Goal: Communication & Community: Answer question/provide support

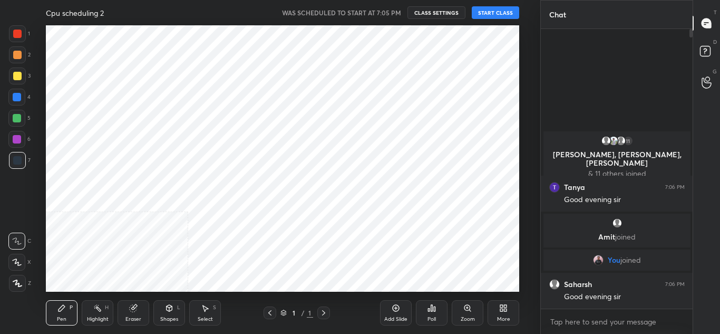
scroll to position [266, 498]
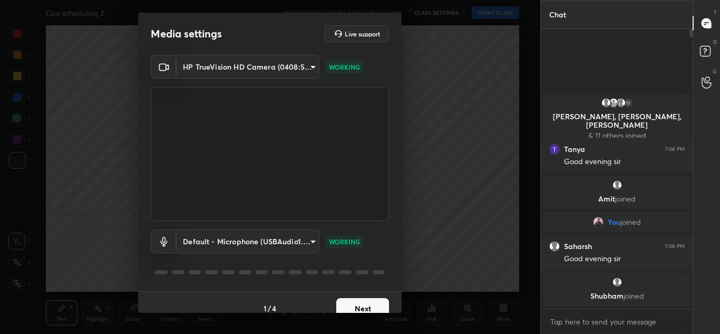
click at [371, 298] on button "Next" at bounding box center [362, 308] width 53 height 21
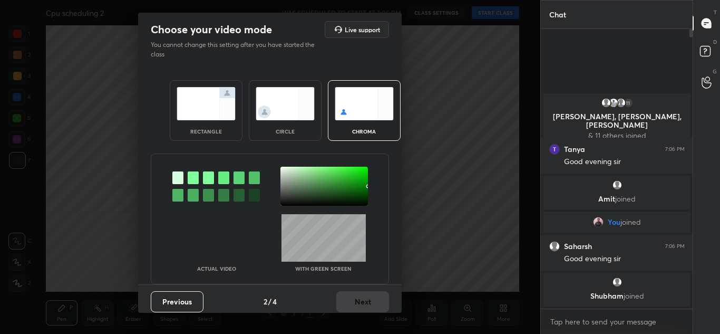
click at [192, 116] on img at bounding box center [206, 103] width 59 height 33
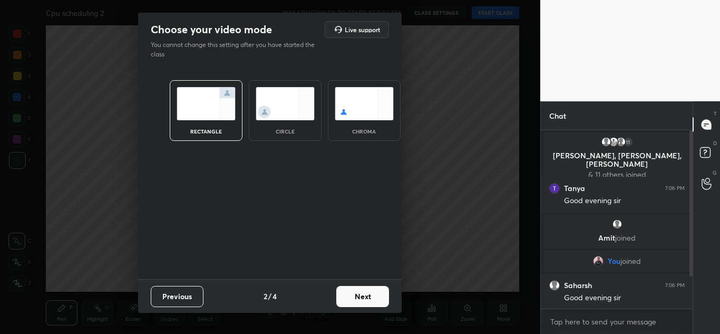
click at [360, 294] on button "Next" at bounding box center [362, 296] width 53 height 21
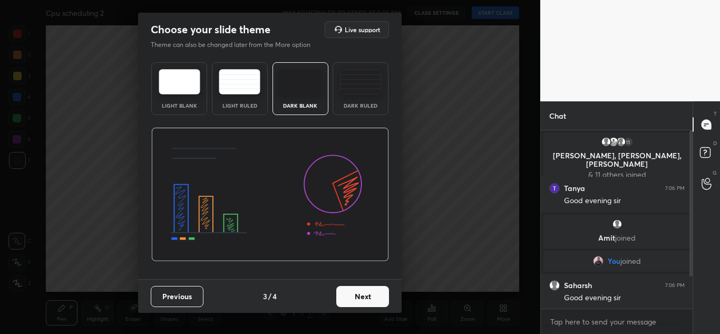
click at [370, 297] on button "Next" at bounding box center [362, 296] width 53 height 21
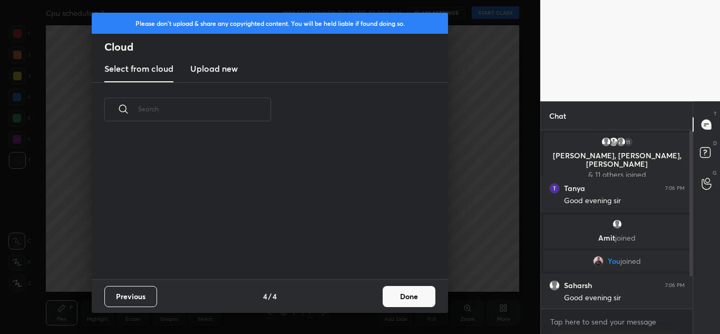
scroll to position [142, 338]
click at [212, 67] on h3 "Upload new" at bounding box center [213, 68] width 47 height 13
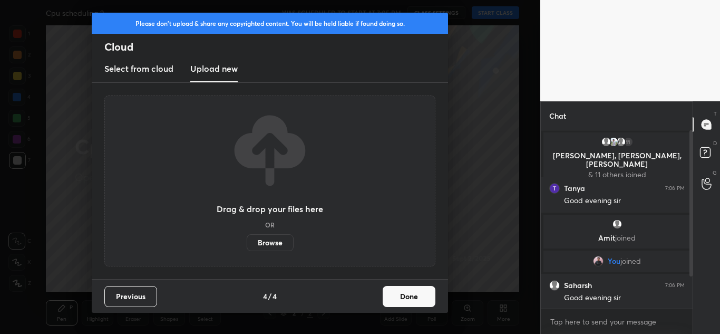
click at [279, 244] on label "Browse" at bounding box center [270, 242] width 47 height 17
click at [247, 244] on input "Browse" at bounding box center [247, 242] width 0 height 17
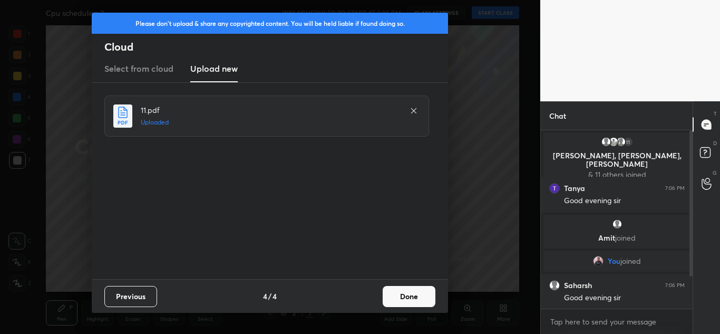
click at [417, 294] on button "Done" at bounding box center [409, 296] width 53 height 21
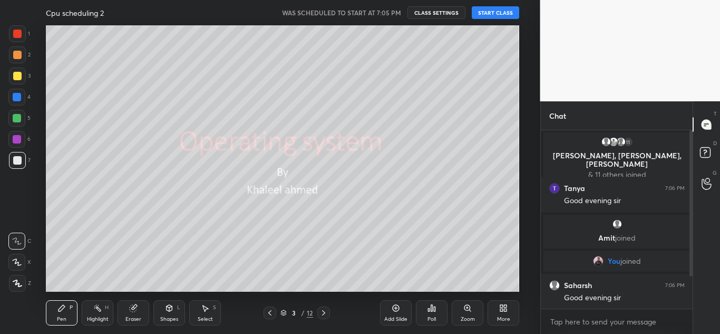
click at [499, 13] on button "START CLASS" at bounding box center [495, 12] width 47 height 13
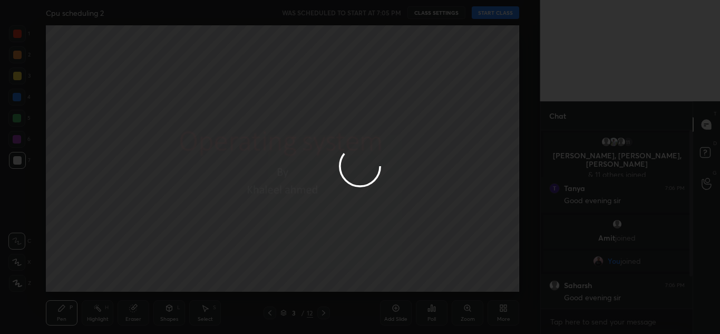
type textarea "x"
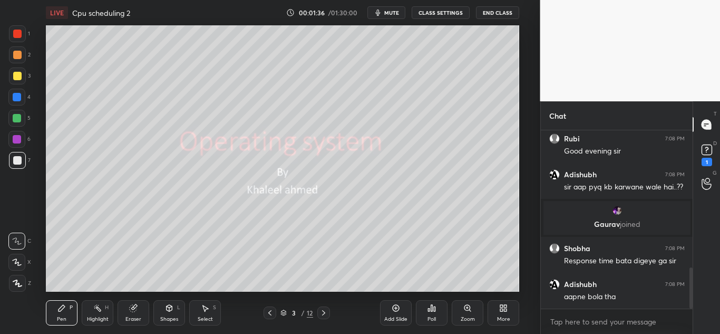
scroll to position [642, 0]
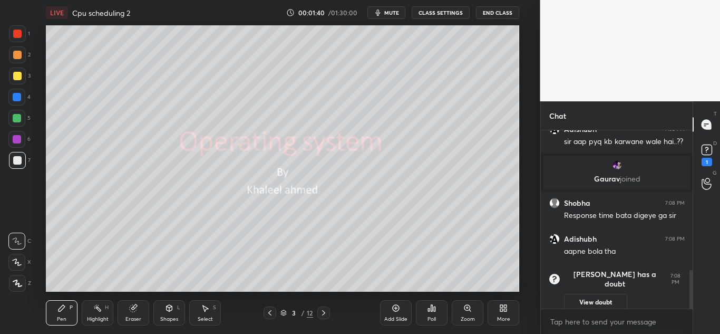
click at [595, 295] on button "View doubt" at bounding box center [595, 302] width 63 height 17
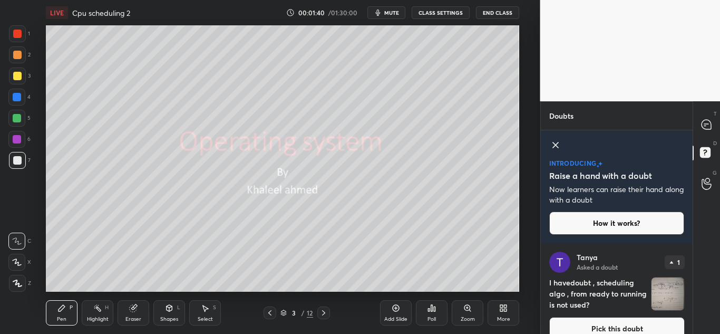
scroll to position [15, 0]
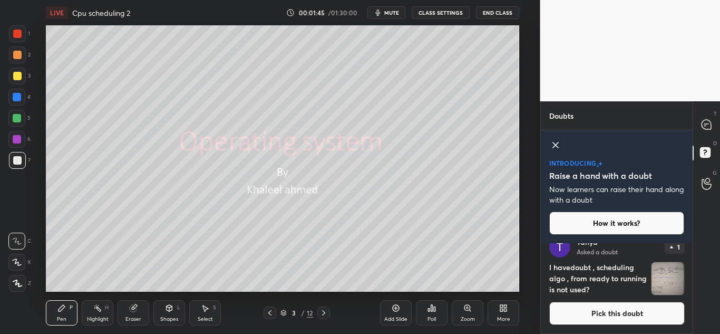
click at [609, 310] on button "Pick this doubt" at bounding box center [616, 313] width 135 height 23
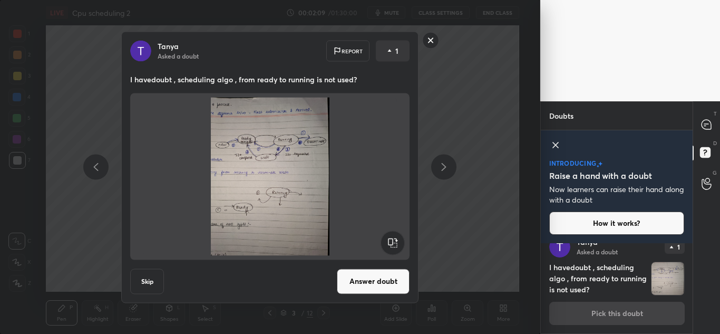
click at [557, 141] on icon at bounding box center [555, 145] width 13 height 13
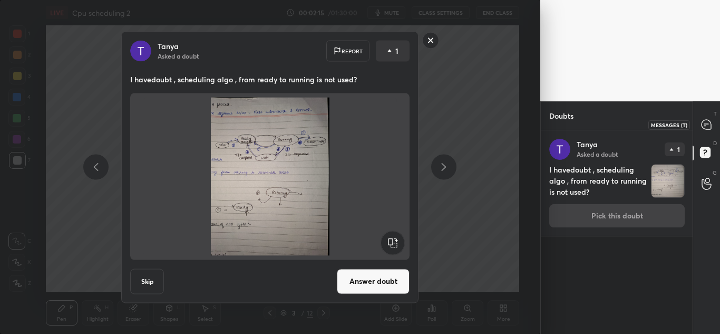
click at [706, 126] on icon at bounding box center [706, 124] width 9 height 9
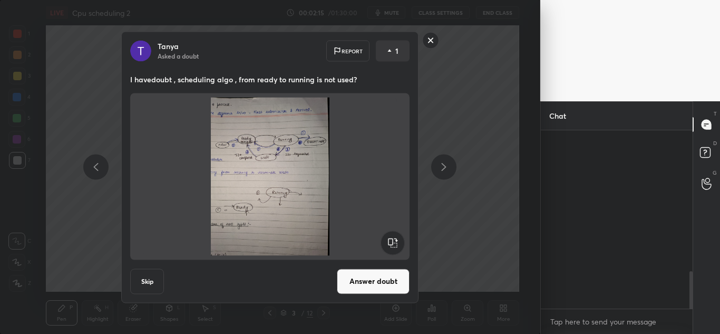
scroll to position [175, 149]
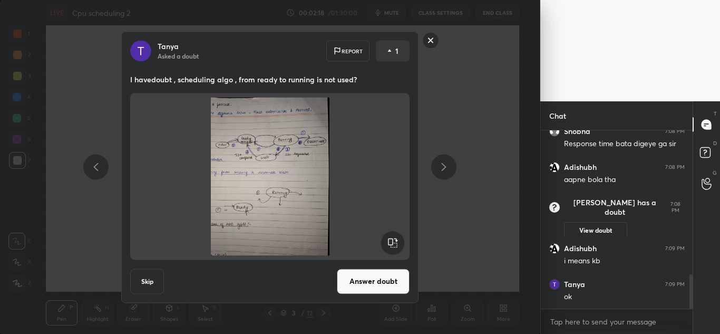
click at [432, 40] on rect at bounding box center [431, 40] width 16 height 16
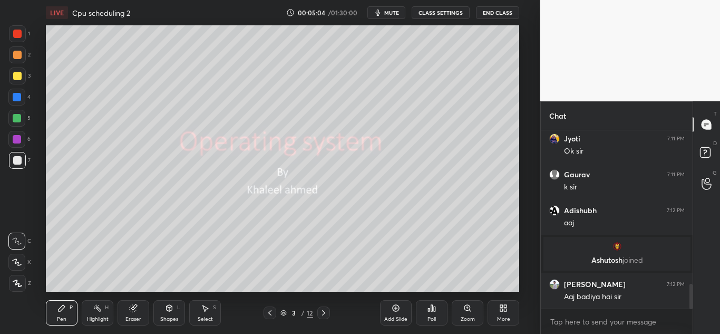
scroll to position [1130, 0]
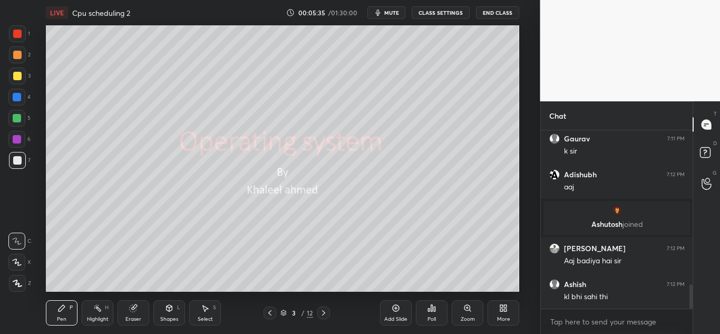
click at [325, 310] on icon at bounding box center [323, 312] width 8 height 8
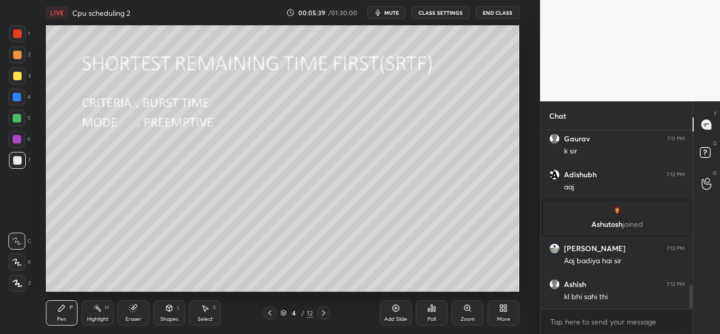
click at [16, 284] on icon at bounding box center [17, 283] width 8 height 6
click at [323, 315] on icon at bounding box center [323, 312] width 3 height 5
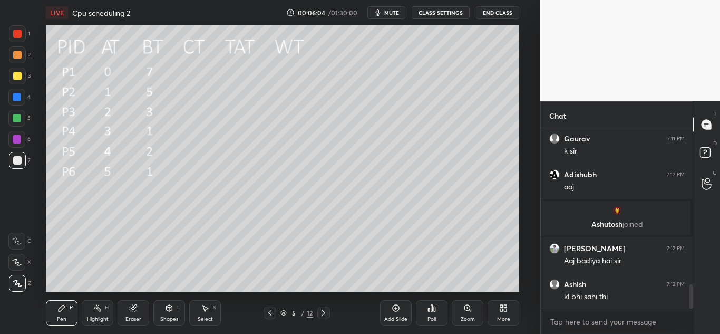
click at [21, 73] on div at bounding box center [17, 76] width 8 height 8
click at [136, 303] on div "Eraser" at bounding box center [134, 312] width 32 height 25
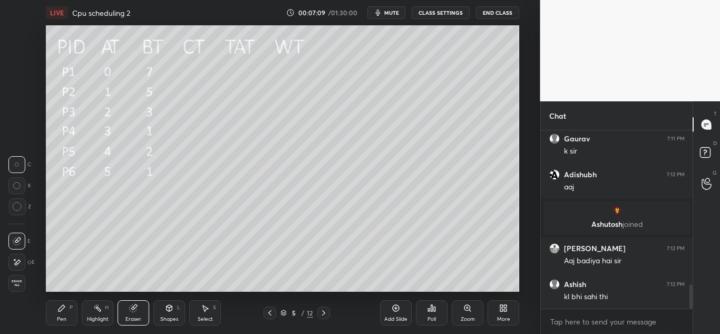
click at [16, 207] on icon at bounding box center [17, 206] width 9 height 9
click at [60, 310] on icon at bounding box center [62, 308] width 6 height 6
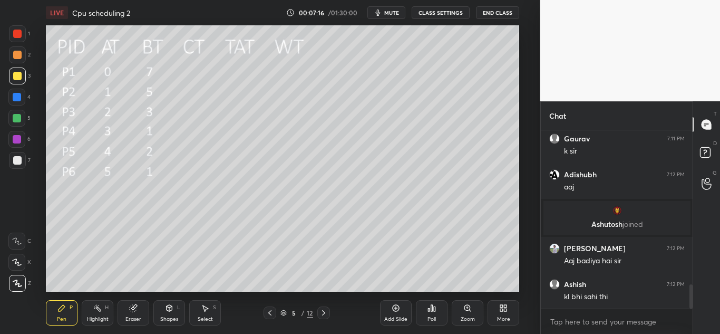
click at [175, 308] on div "Shapes L" at bounding box center [169, 312] width 32 height 25
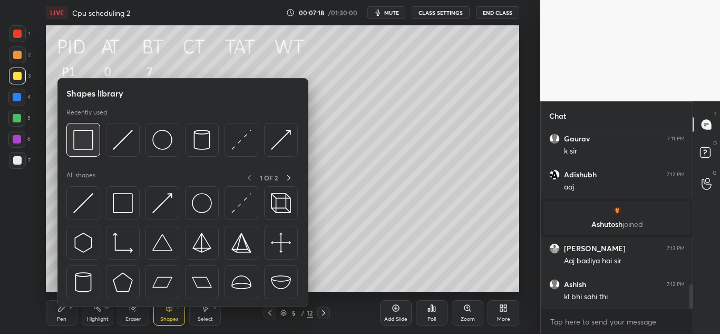
click at [81, 140] on img at bounding box center [83, 140] width 20 height 20
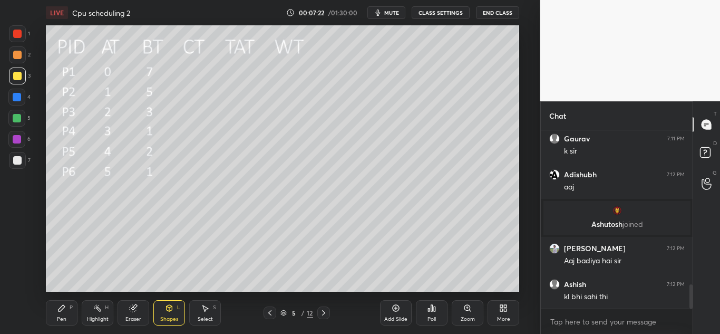
click at [62, 314] on div "Pen P" at bounding box center [62, 312] width 32 height 25
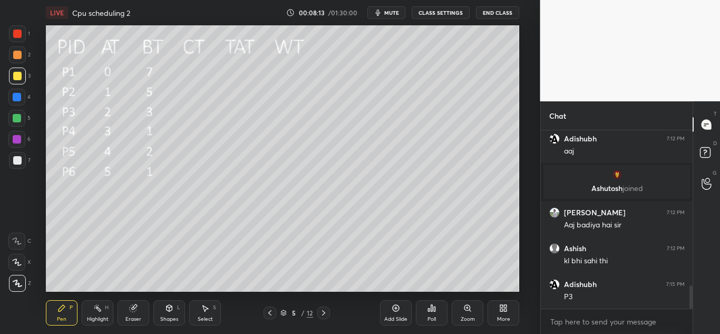
scroll to position [1202, 0]
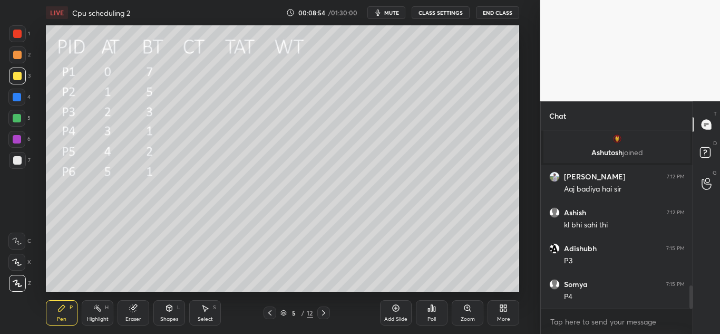
click at [24, 116] on div at bounding box center [16, 118] width 17 height 17
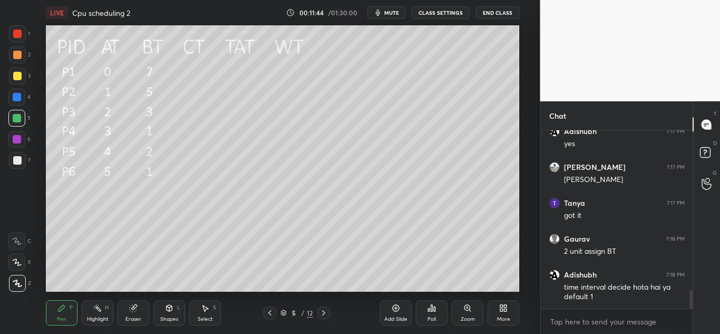
scroll to position [1534, 0]
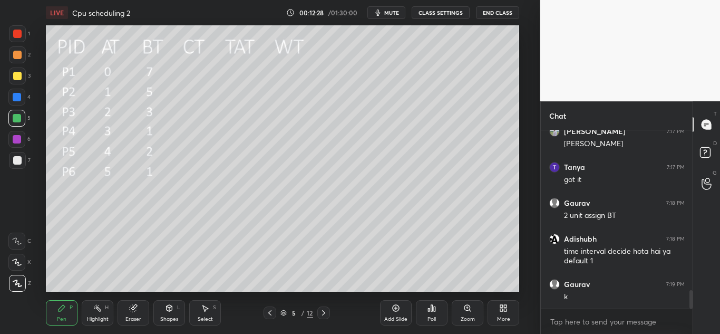
click at [324, 315] on icon at bounding box center [323, 312] width 8 height 8
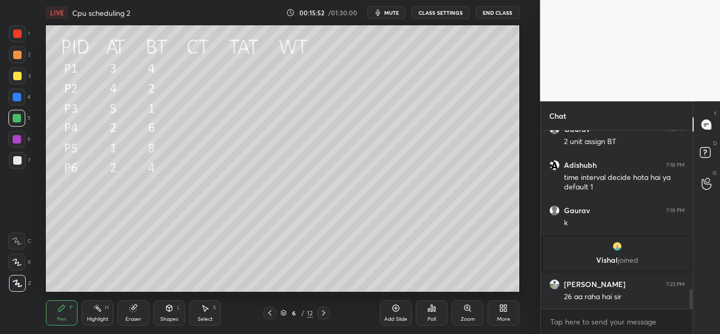
scroll to position [1456, 0]
click at [171, 316] on div "Shapes" at bounding box center [169, 318] width 18 height 5
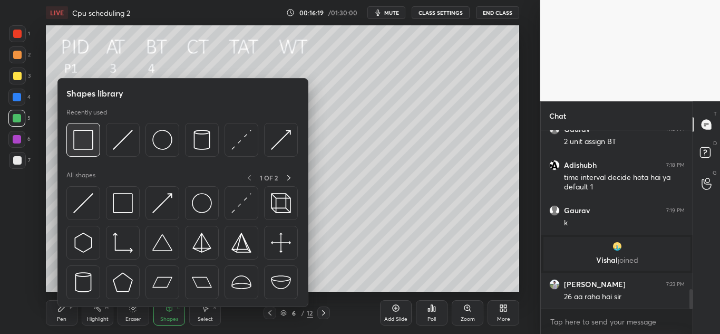
click at [83, 142] on img at bounding box center [83, 140] width 20 height 20
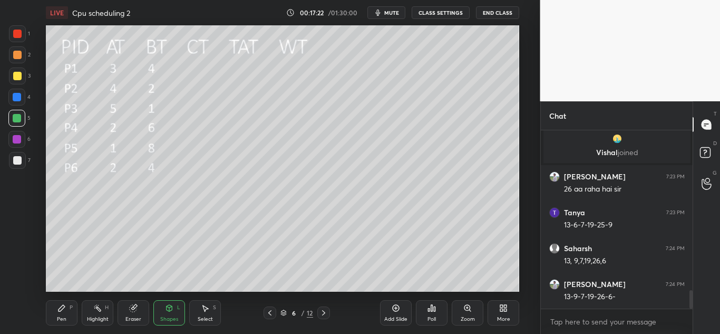
scroll to position [1599, 0]
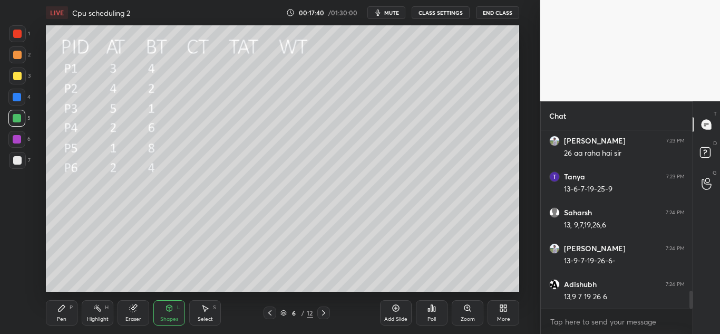
click at [60, 316] on div "Pen" at bounding box center [61, 318] width 9 height 5
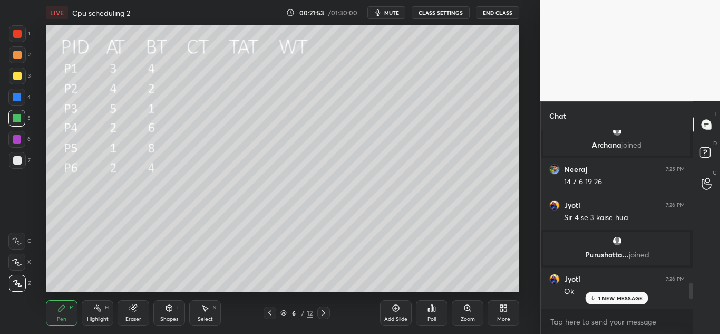
scroll to position [1776, 0]
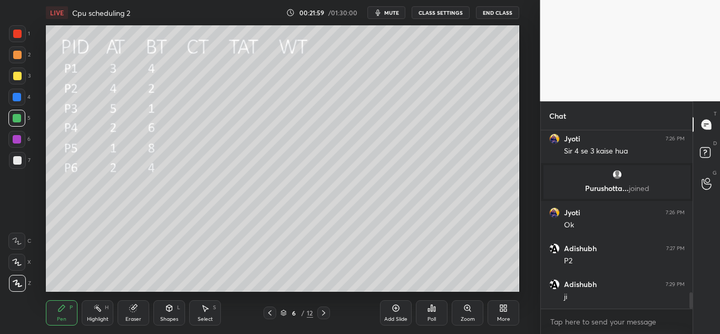
click at [326, 313] on icon at bounding box center [323, 312] width 8 height 8
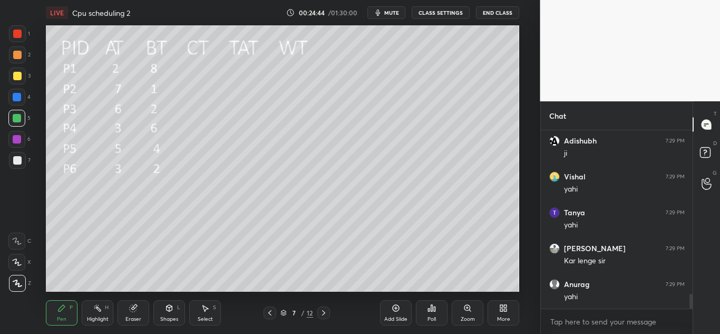
scroll to position [1958, 0]
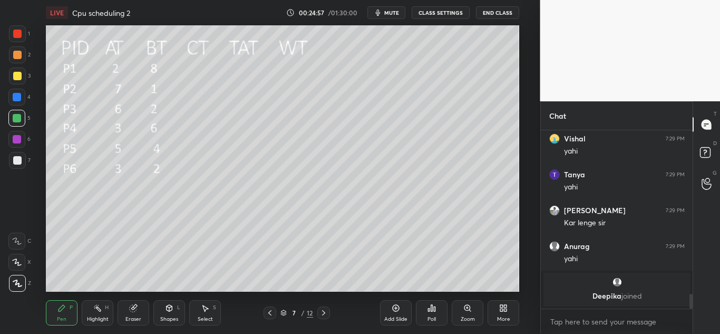
click at [174, 312] on div "Shapes L" at bounding box center [169, 312] width 32 height 25
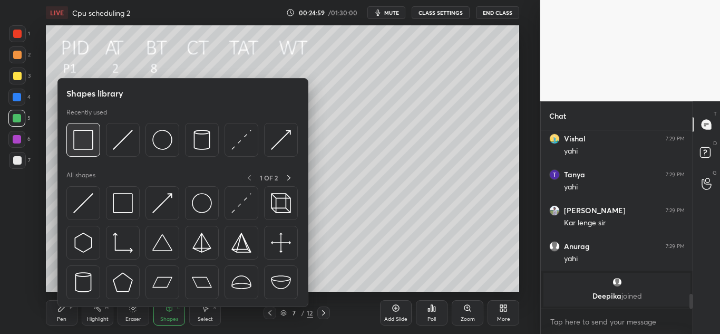
click at [85, 140] on img at bounding box center [83, 140] width 20 height 20
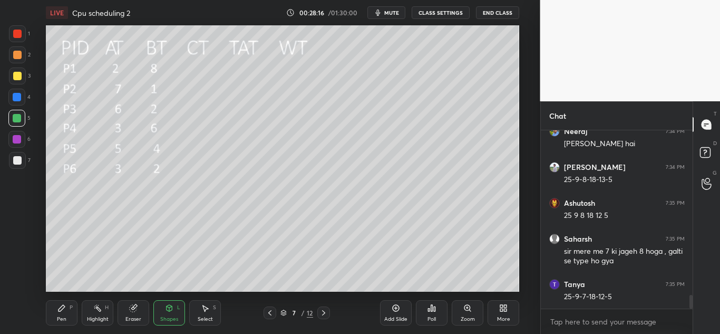
scroll to position [2193, 0]
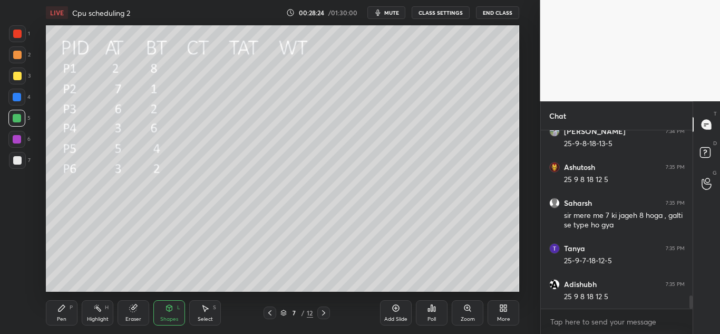
click at [63, 307] on icon at bounding box center [62, 308] width 6 height 6
click at [17, 76] on div at bounding box center [17, 76] width 8 height 8
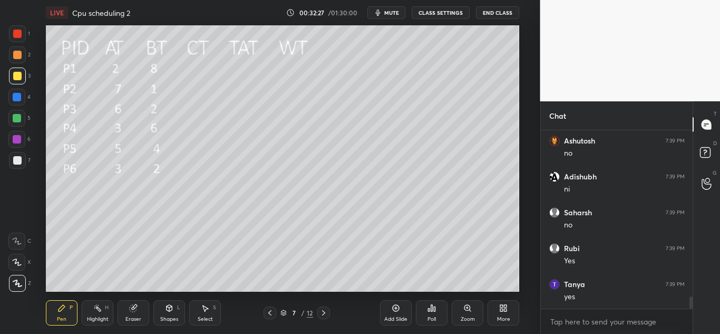
scroll to position [2490, 0]
click at [19, 31] on div at bounding box center [17, 34] width 8 height 8
click at [134, 297] on div "Pen P Highlight H Eraser Shapes L Select S 7 / 12 Add Slide Poll Zoom More" at bounding box center [282, 312] width 473 height 42
click at [134, 302] on div "Eraser" at bounding box center [134, 312] width 32 height 25
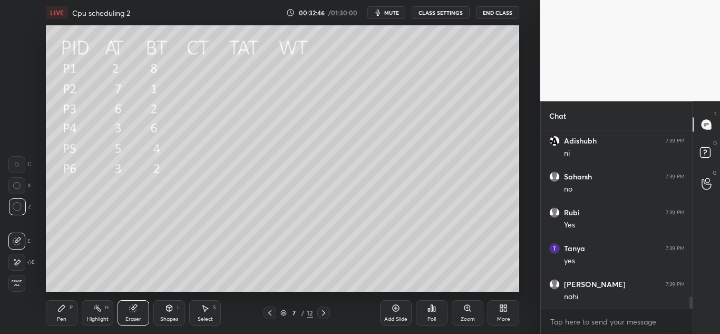
click at [66, 306] on icon at bounding box center [61, 308] width 8 height 8
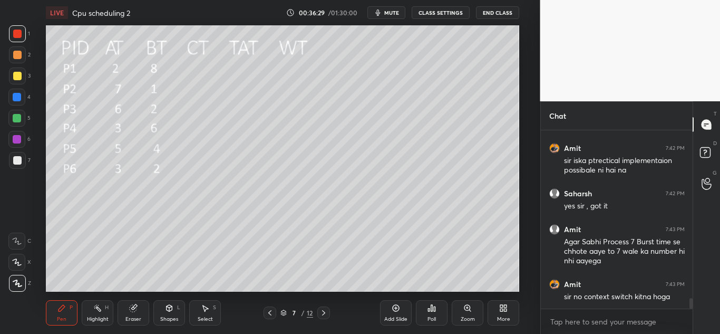
scroll to position [2904, 0]
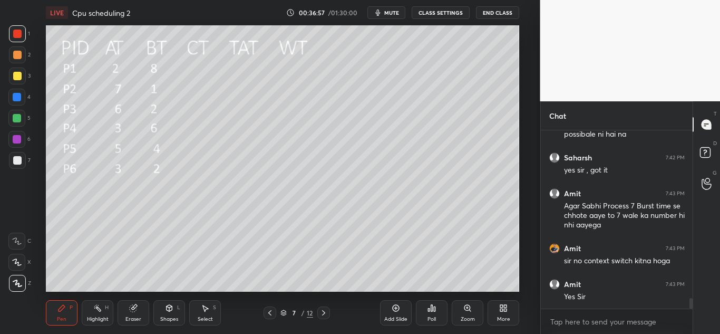
click at [322, 312] on icon at bounding box center [323, 312] width 8 height 8
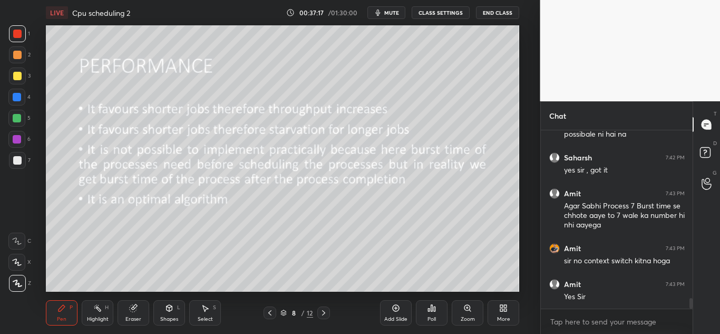
click at [271, 313] on icon at bounding box center [270, 312] width 8 height 8
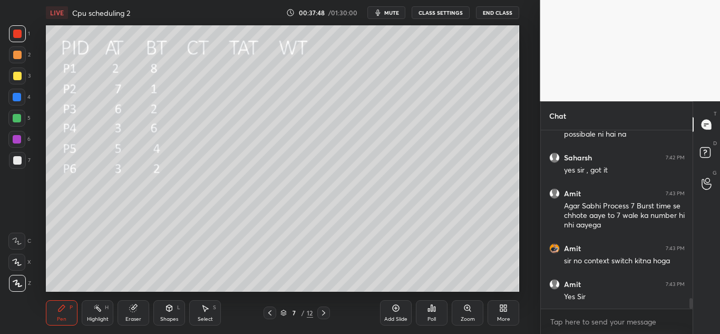
click at [324, 311] on icon at bounding box center [323, 312] width 8 height 8
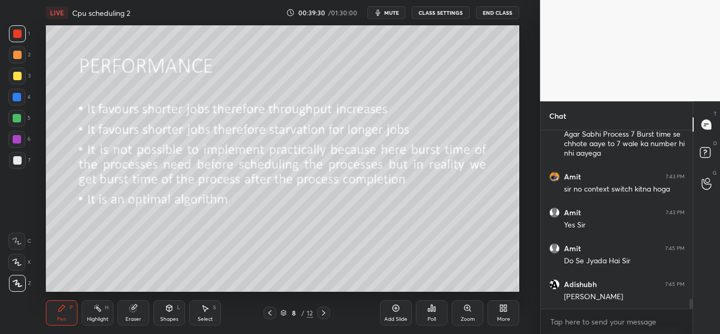
scroll to position [3014, 0]
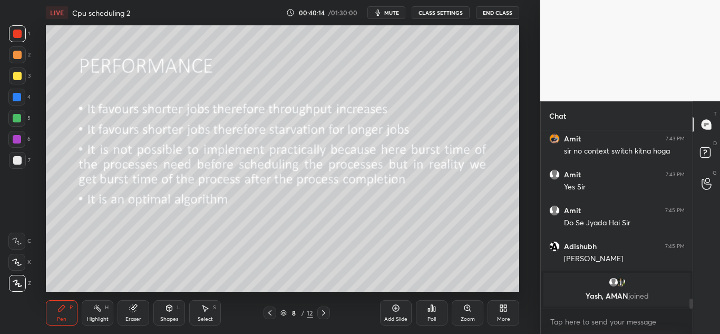
click at [270, 313] on icon at bounding box center [270, 312] width 8 height 8
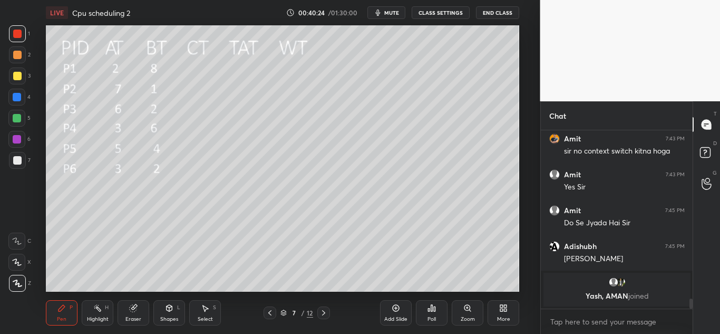
click at [326, 314] on icon at bounding box center [323, 312] width 8 height 8
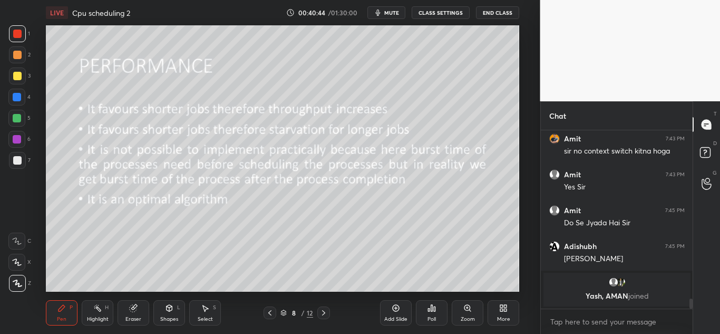
click at [268, 309] on icon at bounding box center [270, 312] width 8 height 8
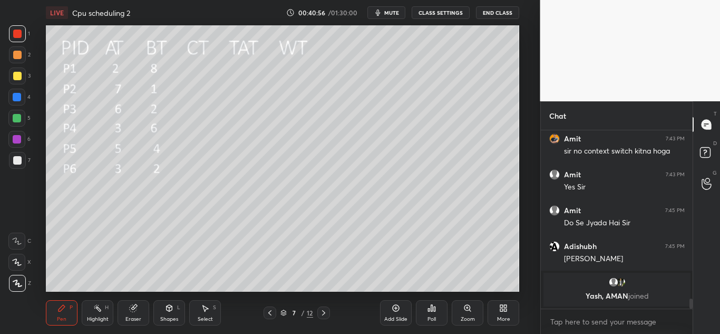
click at [322, 312] on icon at bounding box center [323, 312] width 8 height 8
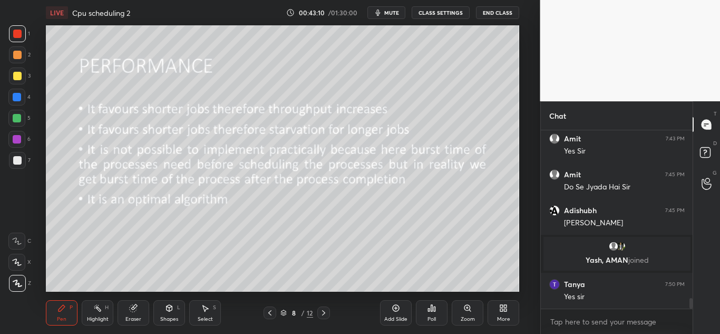
scroll to position [2878, 0]
click at [324, 312] on icon at bounding box center [323, 312] width 3 height 5
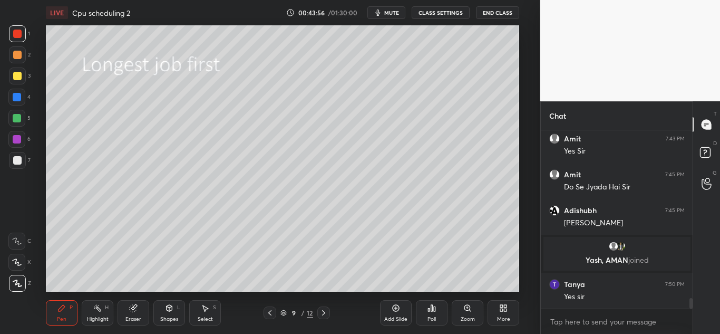
click at [327, 308] on icon at bounding box center [323, 312] width 8 height 8
click at [274, 312] on icon at bounding box center [270, 312] width 8 height 8
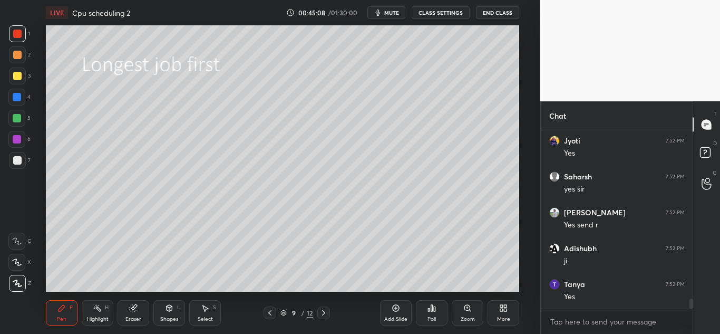
scroll to position [3093, 0]
click at [323, 311] on icon at bounding box center [323, 312] width 3 height 5
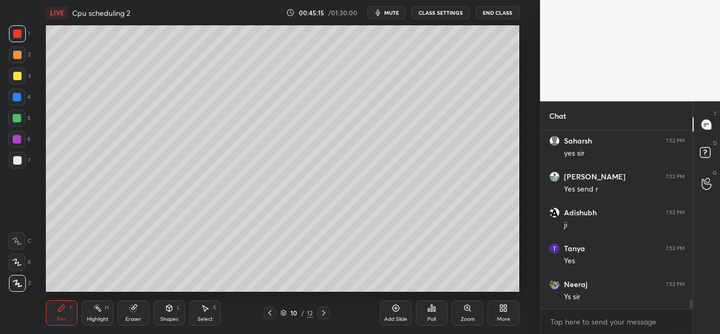
click at [325, 314] on icon at bounding box center [323, 312] width 8 height 8
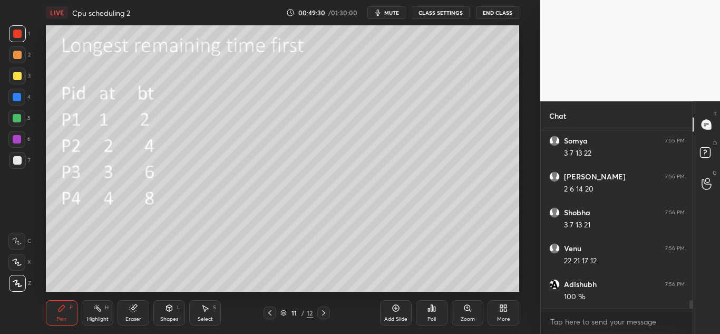
scroll to position [3544, 0]
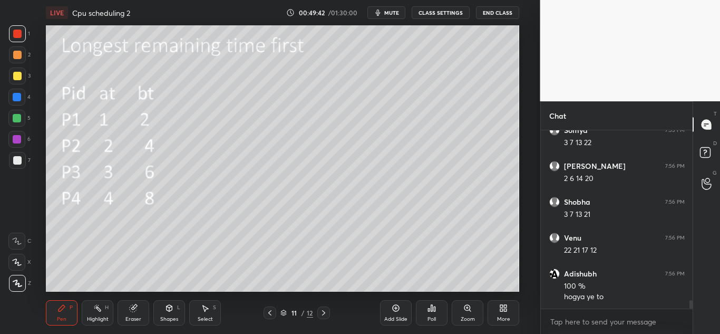
click at [165, 309] on icon at bounding box center [169, 308] width 8 height 8
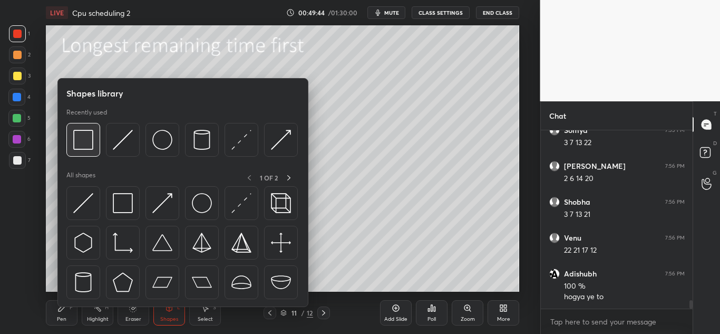
click at [86, 139] on img at bounding box center [83, 140] width 20 height 20
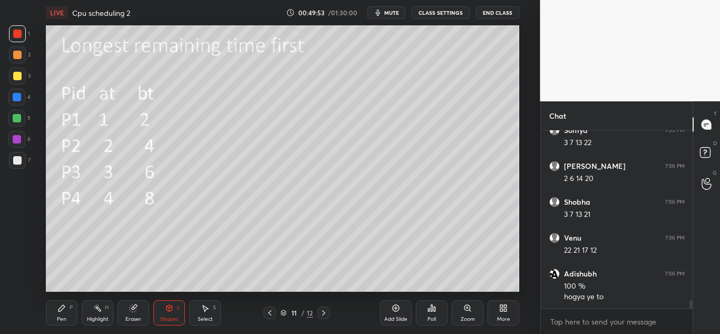
click at [62, 314] on div "Pen P" at bounding box center [62, 312] width 32 height 25
click at [17, 76] on div at bounding box center [17, 76] width 8 height 8
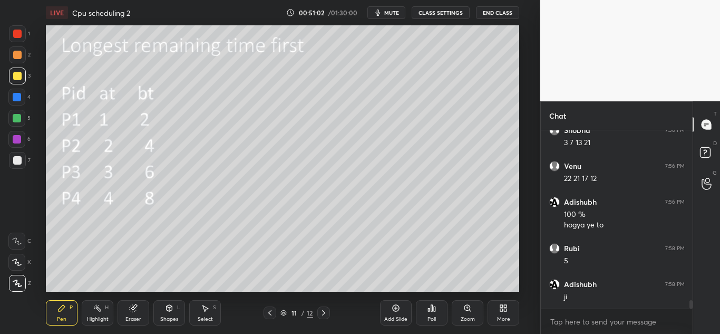
scroll to position [3652, 0]
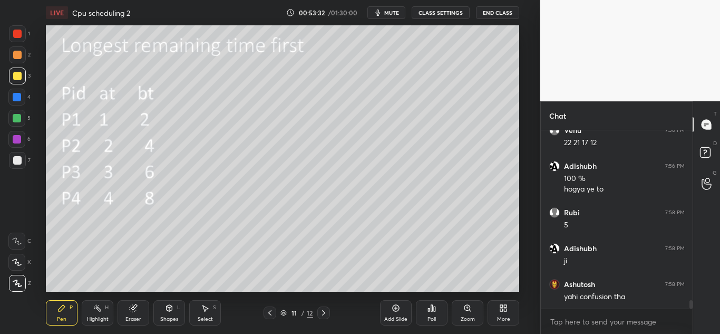
click at [133, 300] on div "Eraser" at bounding box center [134, 312] width 32 height 25
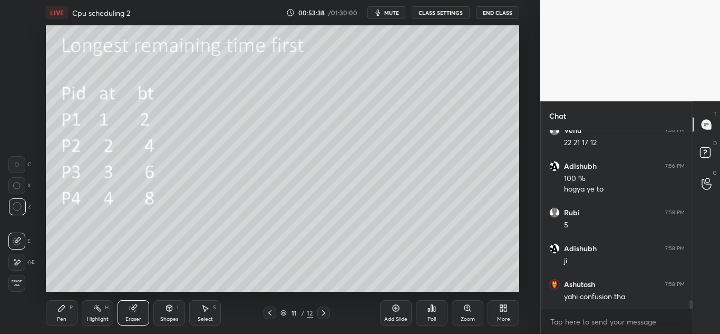
click at [66, 310] on icon at bounding box center [61, 308] width 8 height 8
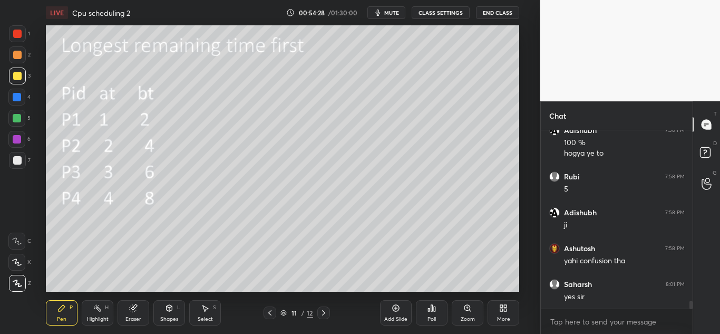
scroll to position [3724, 0]
click at [395, 11] on span "mute" at bounding box center [391, 12] width 15 height 7
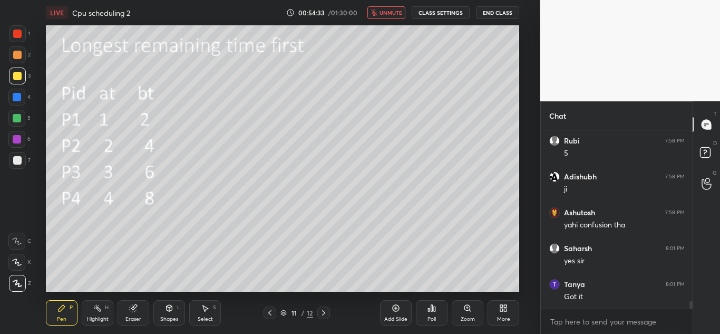
scroll to position [3759, 0]
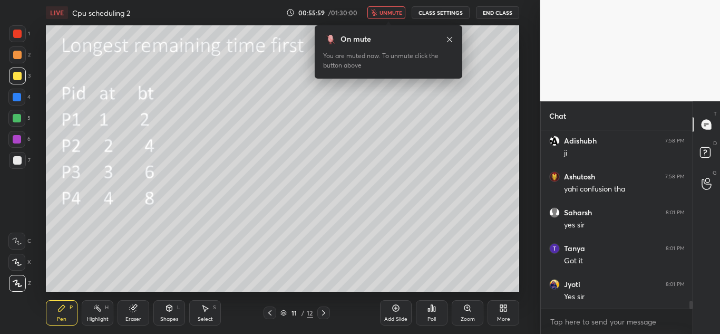
click at [394, 12] on span "unmute" at bounding box center [391, 12] width 23 height 7
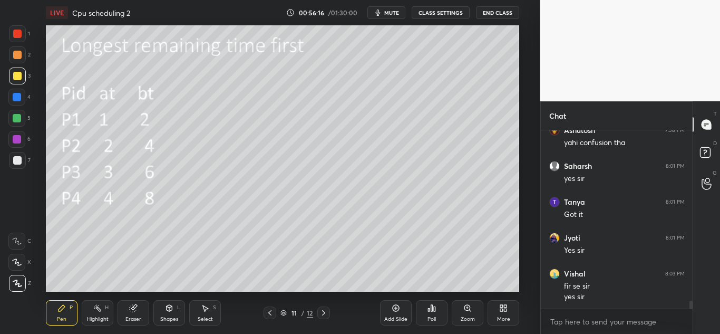
scroll to position [3842, 0]
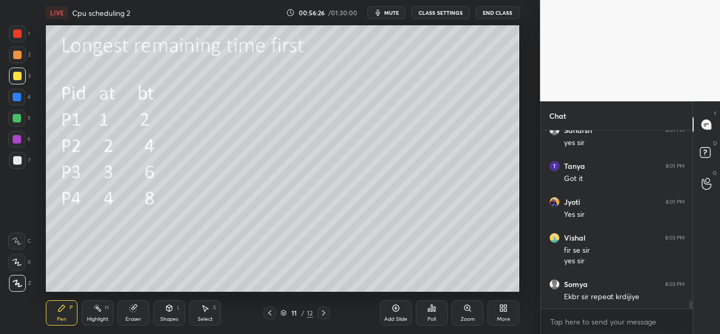
click at [135, 309] on icon at bounding box center [133, 308] width 7 height 7
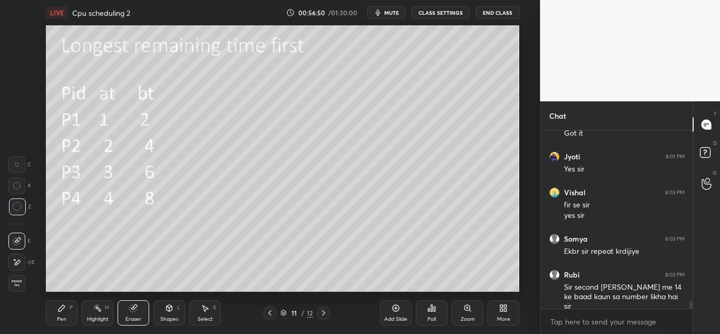
scroll to position [3932, 0]
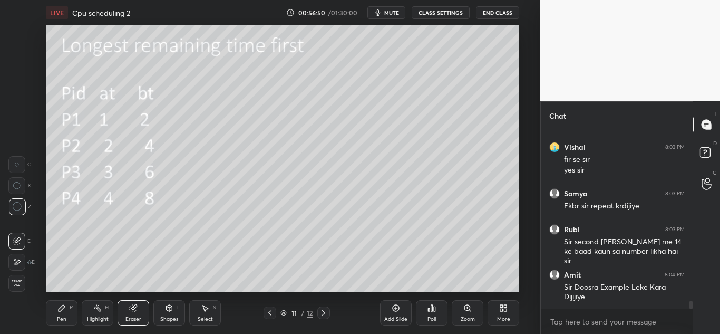
click at [60, 310] on icon at bounding box center [62, 308] width 6 height 6
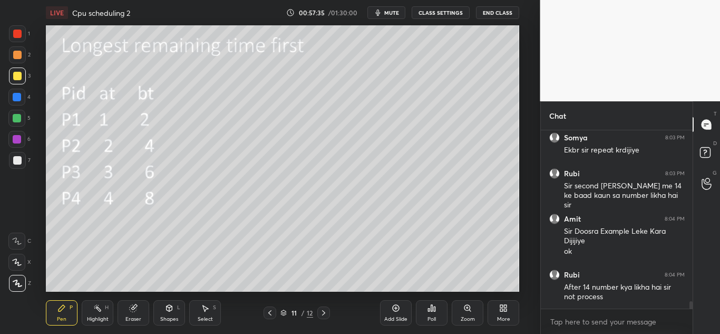
scroll to position [3999, 0]
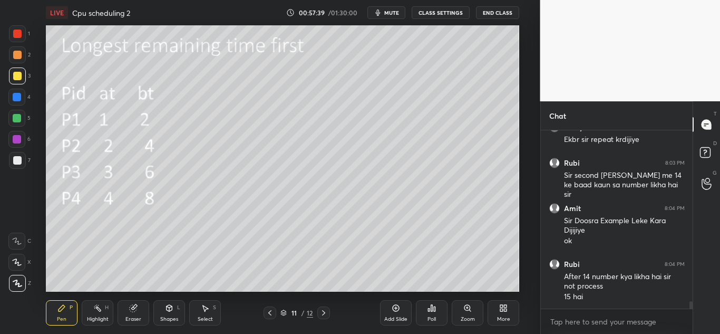
click at [132, 311] on icon at bounding box center [133, 308] width 7 height 7
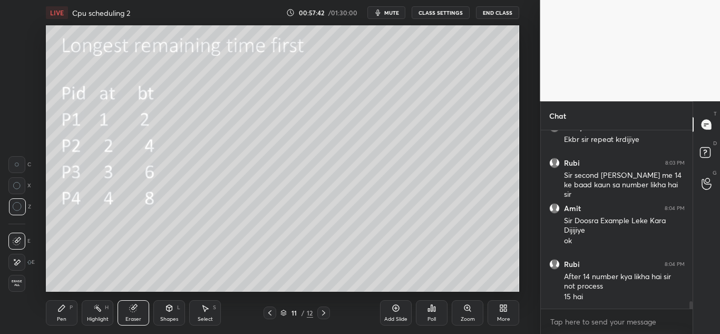
click at [63, 309] on icon at bounding box center [61, 308] width 8 height 8
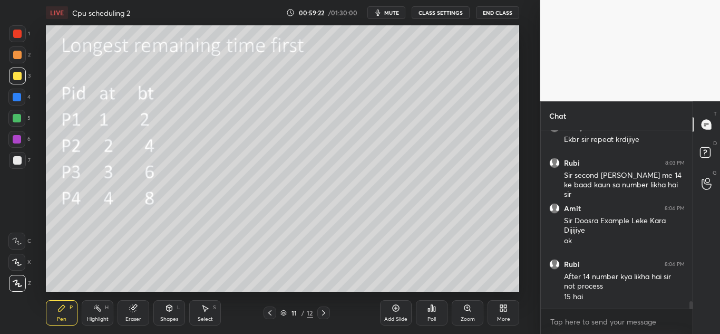
scroll to position [4035, 0]
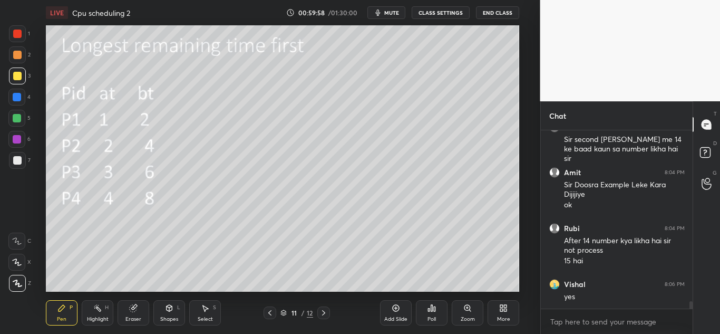
click at [138, 306] on icon at bounding box center [133, 308] width 8 height 8
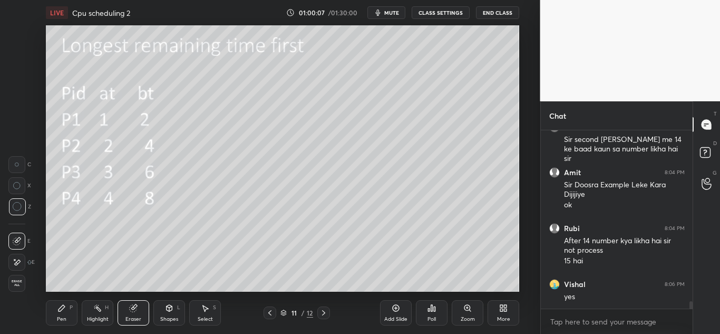
click at [61, 308] on icon at bounding box center [62, 308] width 6 height 6
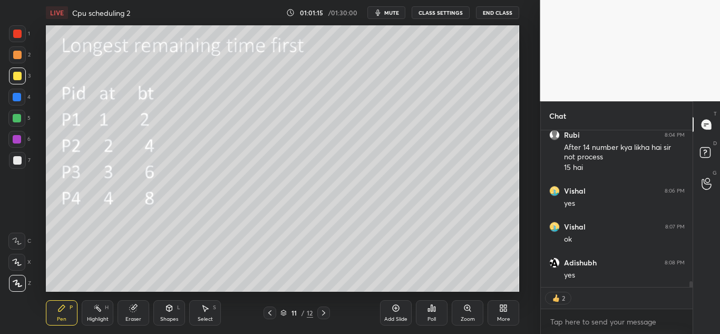
scroll to position [4106, 0]
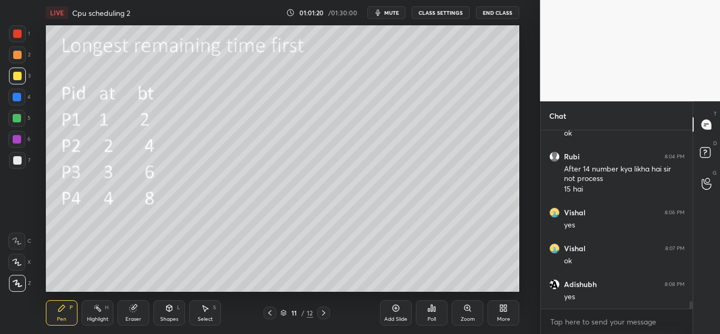
click at [396, 306] on icon at bounding box center [396, 308] width 8 height 8
click at [269, 315] on icon at bounding box center [270, 312] width 8 height 8
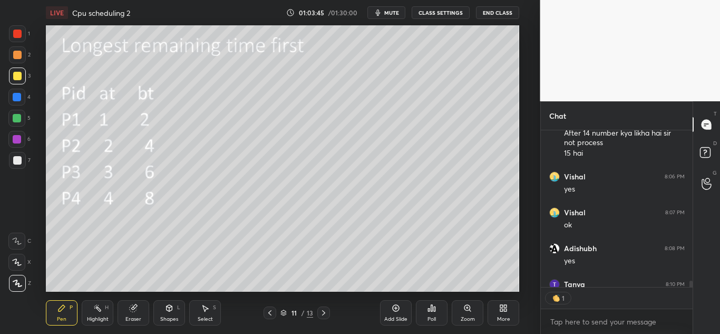
scroll to position [153, 149]
type textarea "x"
click at [324, 308] on div at bounding box center [323, 312] width 13 height 13
click at [323, 313] on icon at bounding box center [323, 312] width 8 height 8
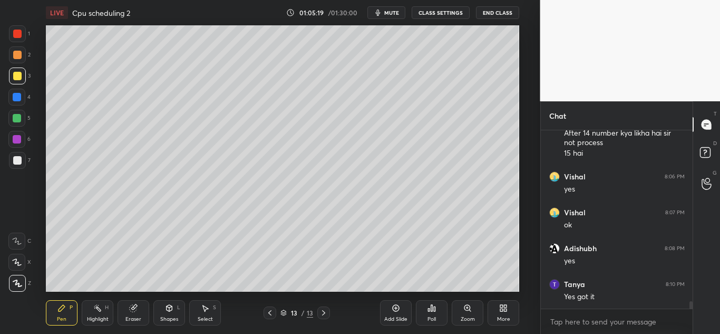
click at [498, 309] on div "More" at bounding box center [504, 312] width 32 height 25
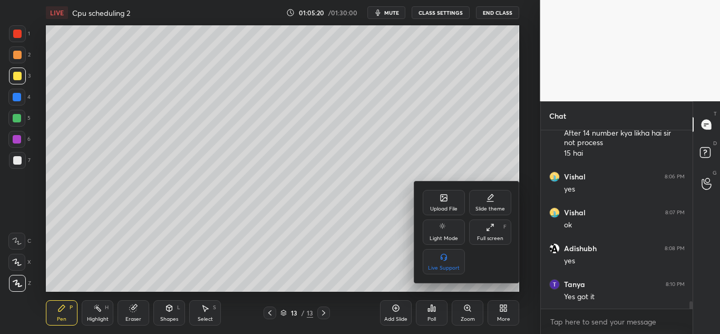
click at [444, 200] on icon at bounding box center [444, 198] width 6 height 6
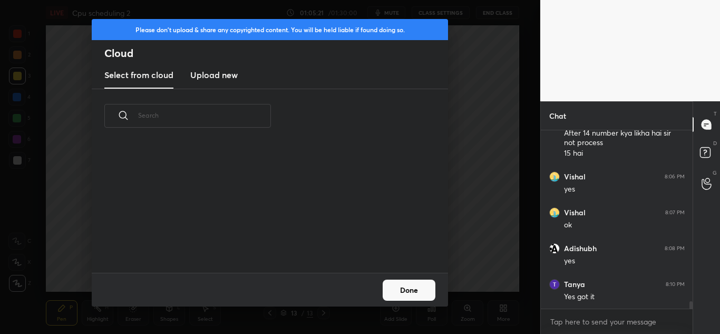
scroll to position [130, 338]
click at [211, 75] on h3 "Upload new" at bounding box center [213, 75] width 47 height 13
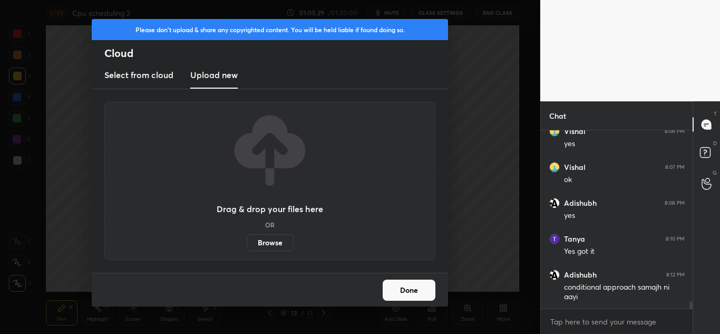
scroll to position [4223, 0]
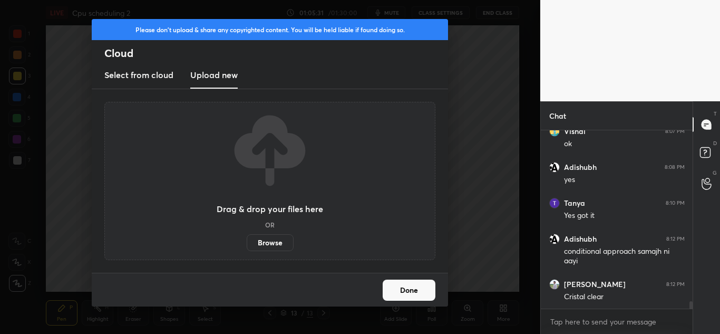
click at [270, 240] on label "Browse" at bounding box center [270, 242] width 47 height 17
click at [247, 240] on input "Browse" at bounding box center [247, 242] width 0 height 17
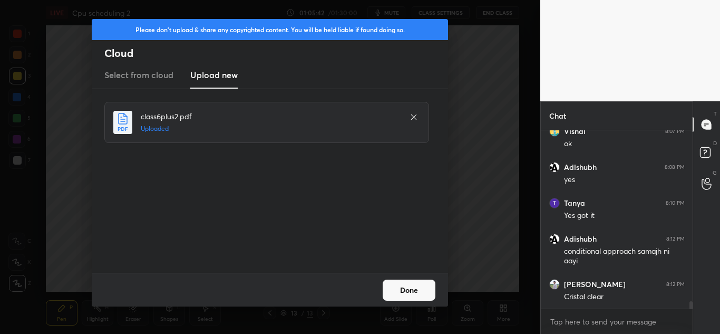
scroll to position [4259, 0]
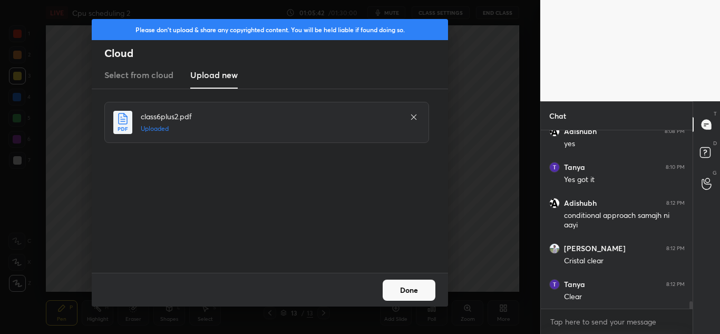
click at [419, 290] on button "Done" at bounding box center [409, 289] width 53 height 21
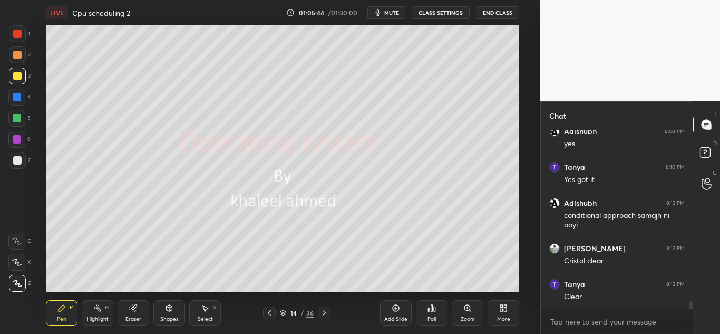
click at [324, 312] on icon at bounding box center [324, 312] width 3 height 5
click at [325, 310] on icon at bounding box center [324, 312] width 8 height 8
click at [270, 309] on icon at bounding box center [269, 312] width 8 height 8
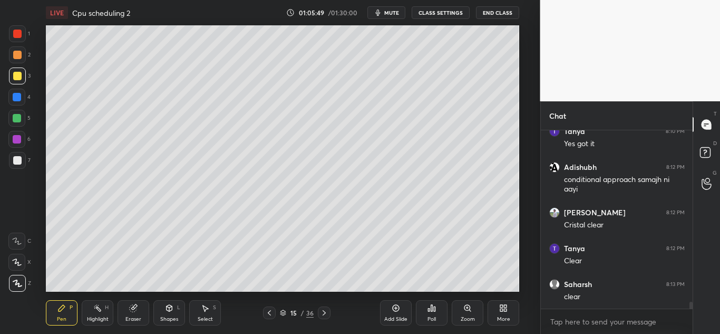
click at [267, 312] on icon at bounding box center [269, 312] width 8 height 8
click at [268, 311] on icon at bounding box center [269, 312] width 8 height 8
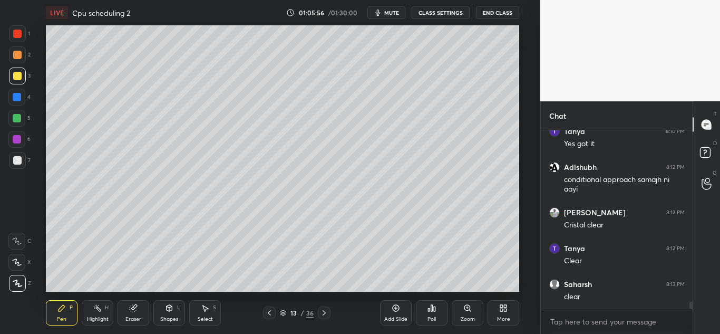
click at [270, 312] on icon at bounding box center [269, 312] width 8 height 8
click at [267, 313] on icon at bounding box center [269, 312] width 8 height 8
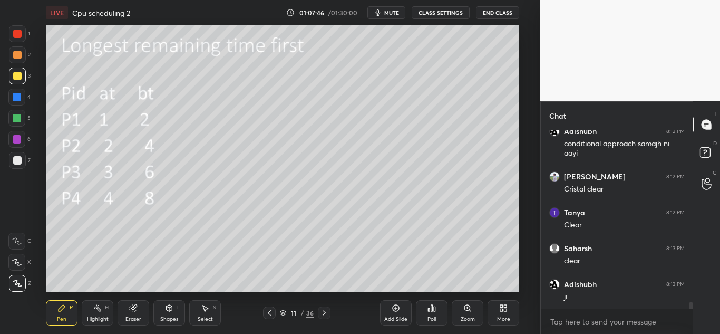
scroll to position [4367, 0]
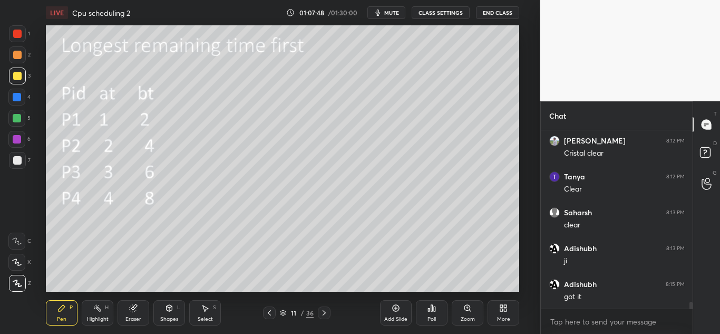
click at [322, 314] on icon at bounding box center [324, 312] width 8 height 8
click at [320, 315] on icon at bounding box center [324, 312] width 8 height 8
click at [324, 313] on icon at bounding box center [324, 312] width 8 height 8
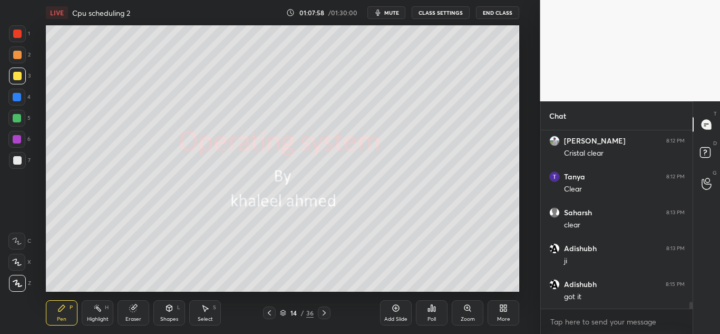
click at [324, 313] on icon at bounding box center [324, 312] width 3 height 5
click at [323, 311] on icon at bounding box center [324, 312] width 3 height 5
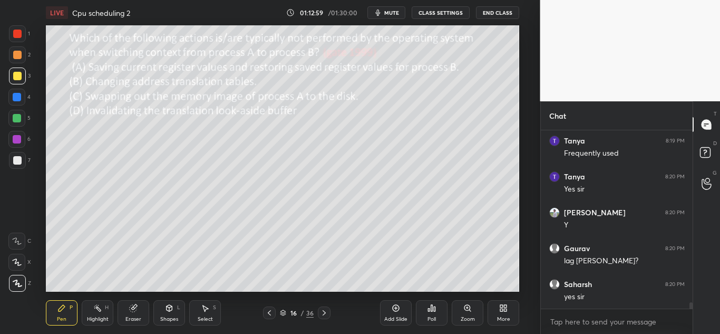
scroll to position [4976, 0]
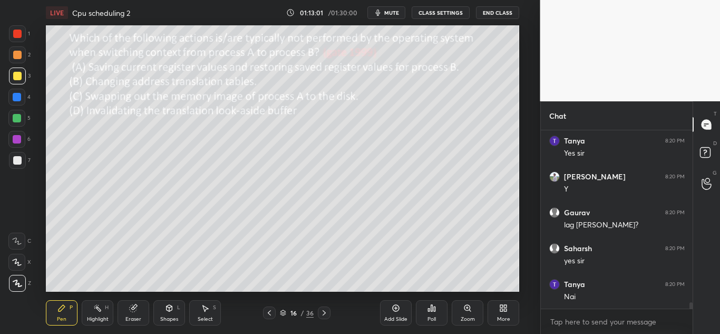
click at [323, 312] on icon at bounding box center [324, 312] width 8 height 8
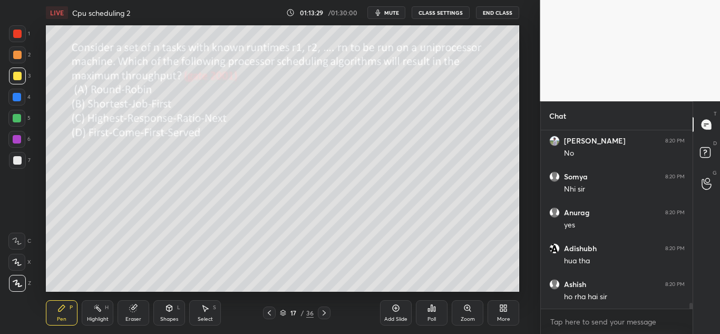
scroll to position [5191, 0]
click at [321, 312] on icon at bounding box center [324, 312] width 8 height 8
click at [433, 308] on icon at bounding box center [432, 308] width 2 height 6
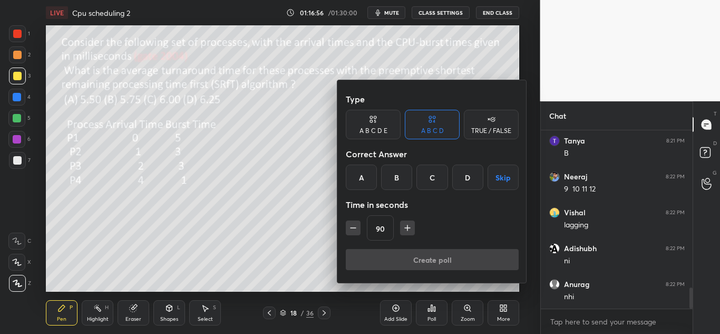
click at [359, 173] on div "A" at bounding box center [361, 176] width 31 height 25
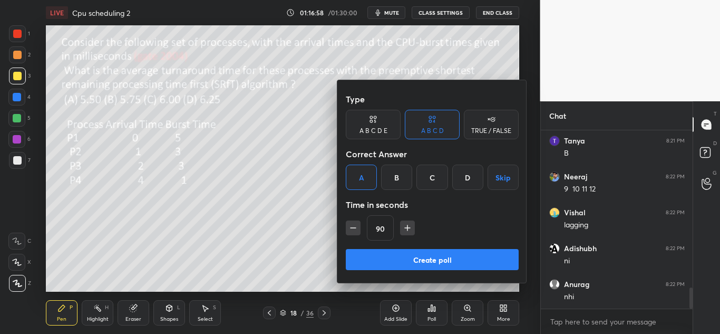
click at [423, 256] on button "Create poll" at bounding box center [432, 259] width 173 height 21
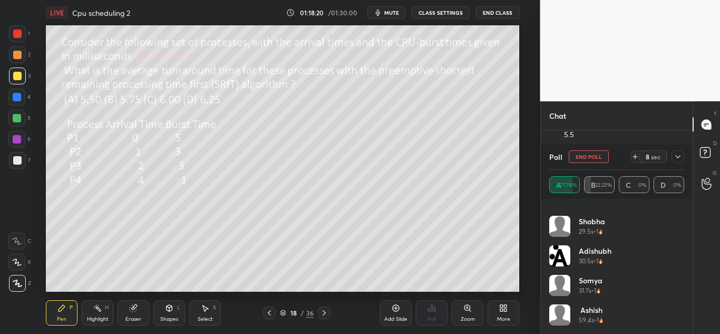
scroll to position [1637, 0]
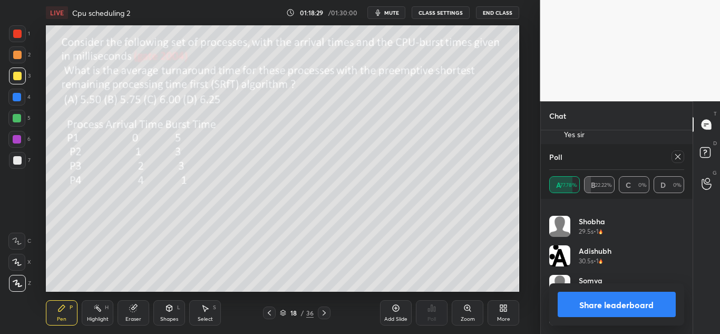
click at [614, 299] on button "Share leaderboard" at bounding box center [617, 303] width 119 height 25
type textarea "x"
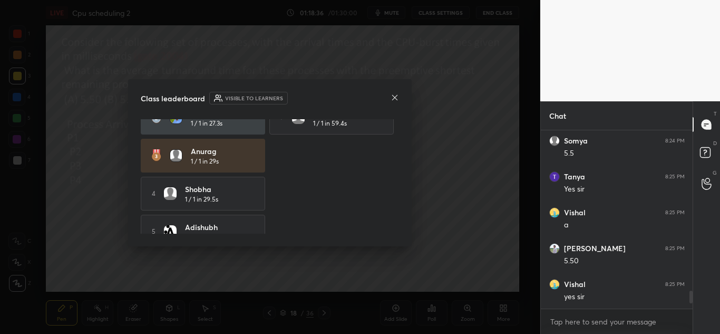
scroll to position [74, 0]
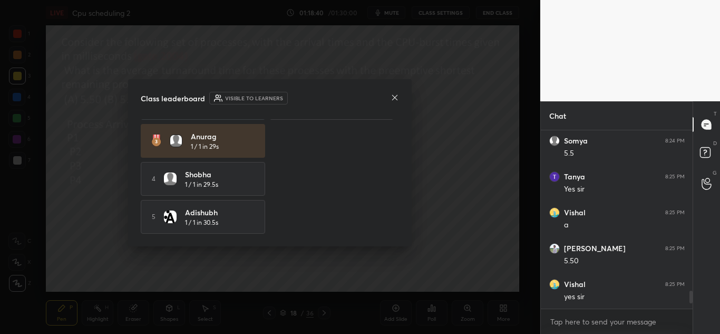
click at [394, 96] on icon at bounding box center [394, 97] width 5 height 5
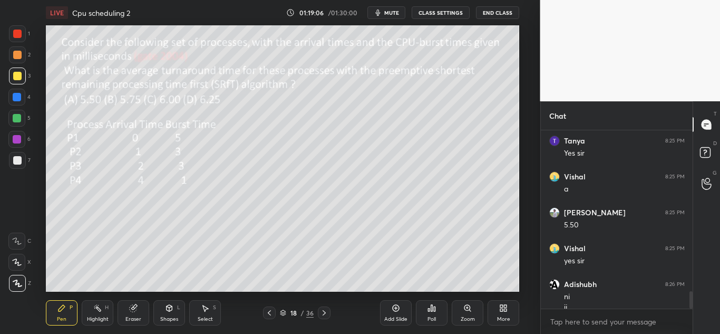
scroll to position [1629, 0]
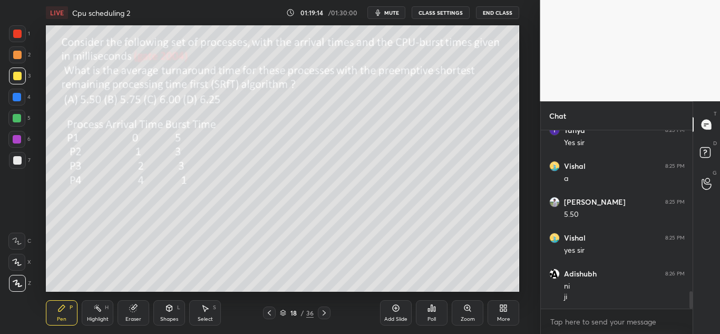
click at [322, 311] on icon at bounding box center [324, 312] width 8 height 8
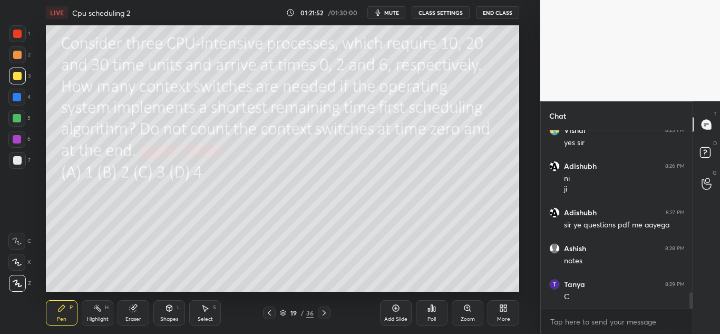
scroll to position [1772, 0]
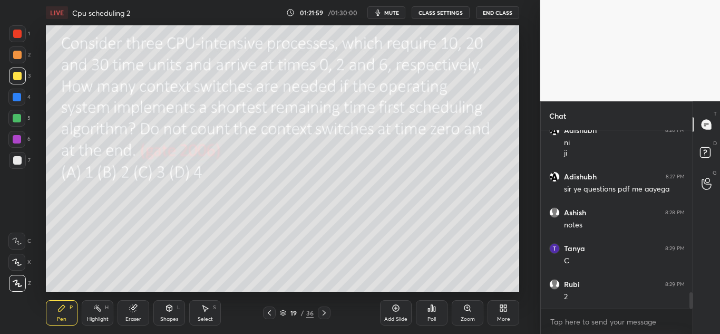
click at [128, 311] on div "Eraser" at bounding box center [134, 312] width 32 height 25
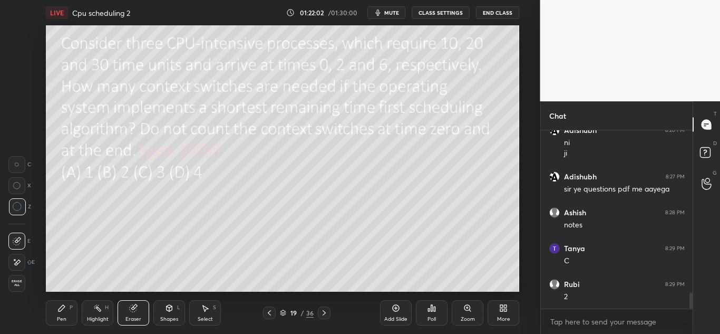
scroll to position [1808, 0]
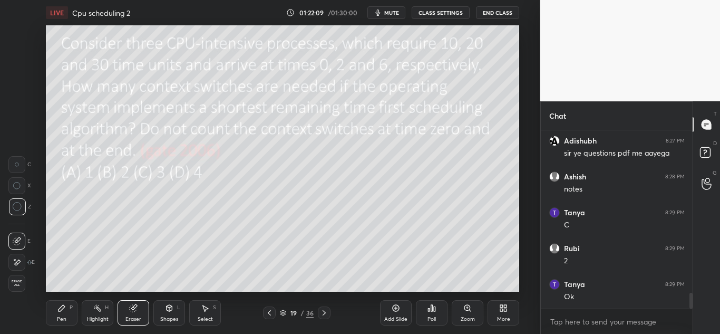
click at [62, 310] on icon at bounding box center [61, 308] width 8 height 8
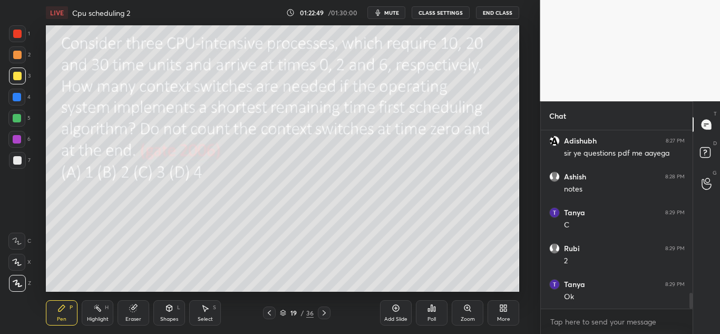
click at [273, 313] on icon at bounding box center [269, 312] width 8 height 8
click at [269, 314] on icon at bounding box center [269, 312] width 3 height 5
click at [269, 309] on icon at bounding box center [269, 312] width 8 height 8
click at [270, 309] on icon at bounding box center [269, 312] width 8 height 8
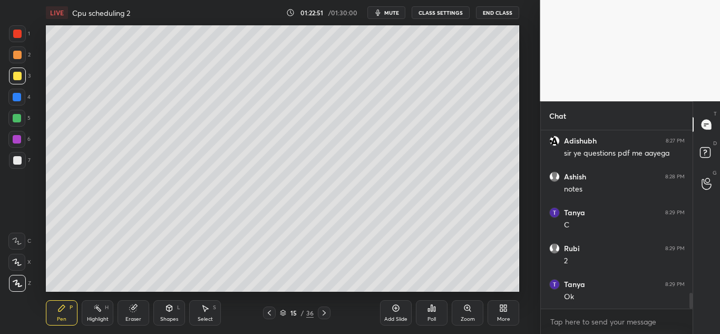
click at [271, 310] on icon at bounding box center [269, 312] width 8 height 8
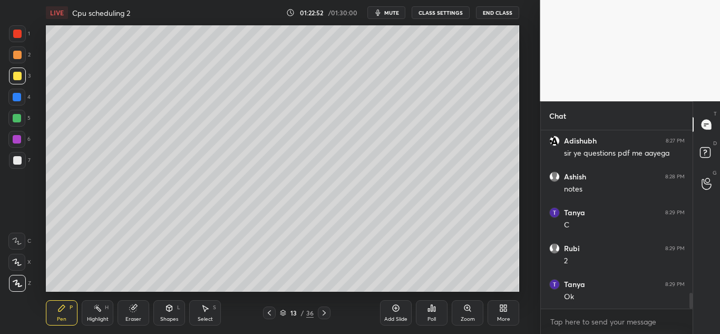
click at [271, 312] on icon at bounding box center [269, 312] width 8 height 8
click at [269, 309] on icon at bounding box center [269, 312] width 8 height 8
click at [326, 312] on icon at bounding box center [324, 312] width 8 height 8
click at [325, 311] on icon at bounding box center [324, 312] width 8 height 8
click at [324, 314] on icon at bounding box center [324, 312] width 3 height 5
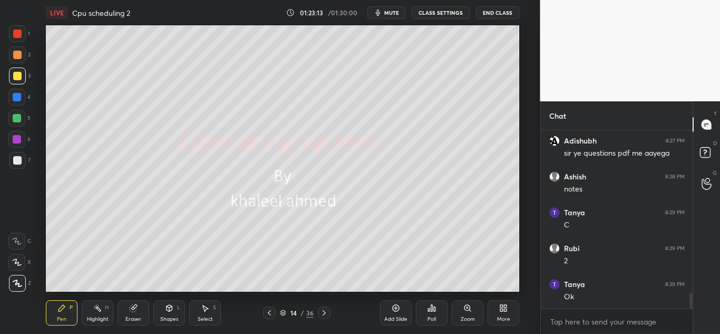
click at [324, 314] on icon at bounding box center [324, 312] width 8 height 8
click at [325, 315] on icon at bounding box center [324, 312] width 8 height 8
click at [324, 314] on icon at bounding box center [324, 312] width 8 height 8
click at [324, 313] on icon at bounding box center [324, 312] width 8 height 8
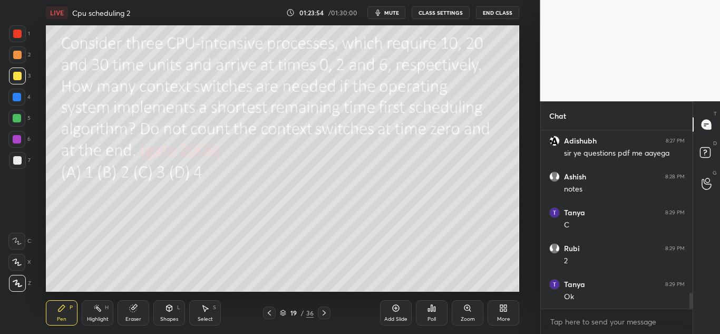
scroll to position [1853, 0]
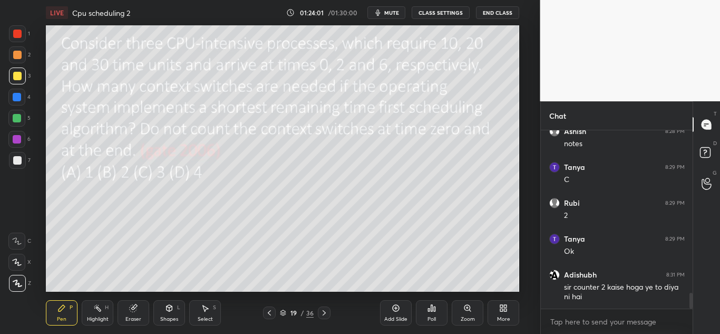
click at [138, 308] on div "Eraser" at bounding box center [134, 312] width 32 height 25
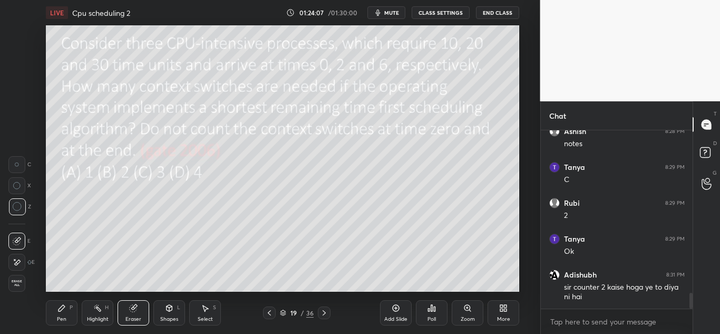
click at [60, 310] on icon at bounding box center [62, 308] width 6 height 6
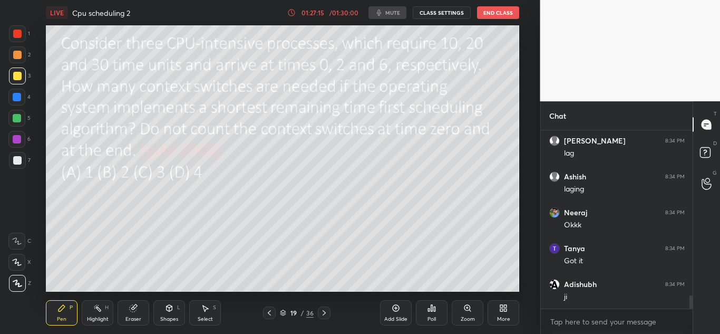
scroll to position [2248, 0]
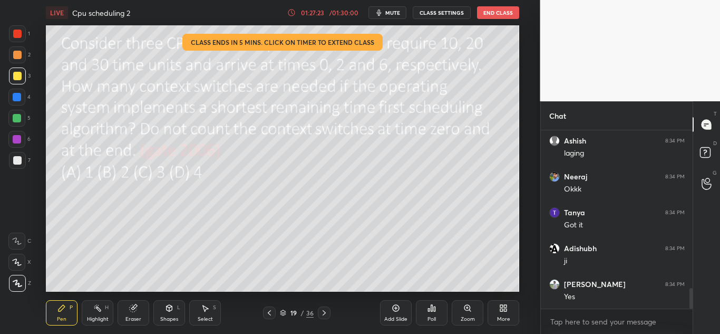
scroll to position [1320, 0]
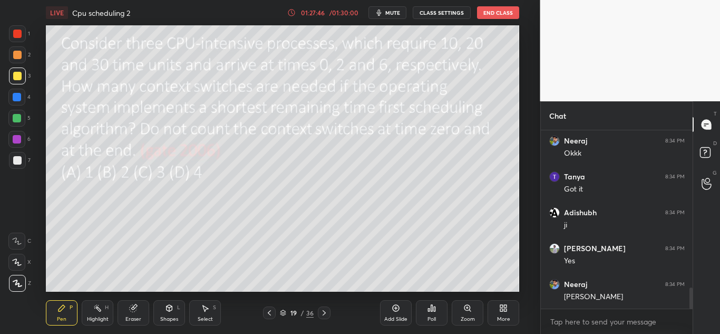
click at [326, 312] on icon at bounding box center [324, 312] width 8 height 8
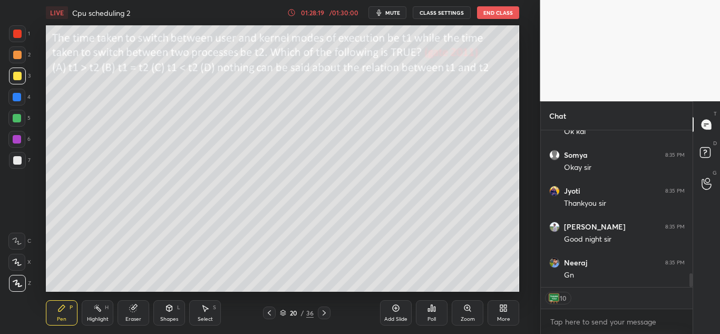
scroll to position [1700, 0]
click at [495, 11] on button "End Class" at bounding box center [498, 12] width 42 height 13
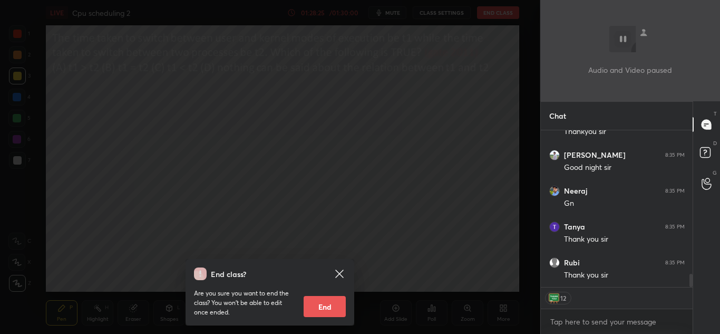
click at [322, 303] on button "End" at bounding box center [325, 306] width 42 height 21
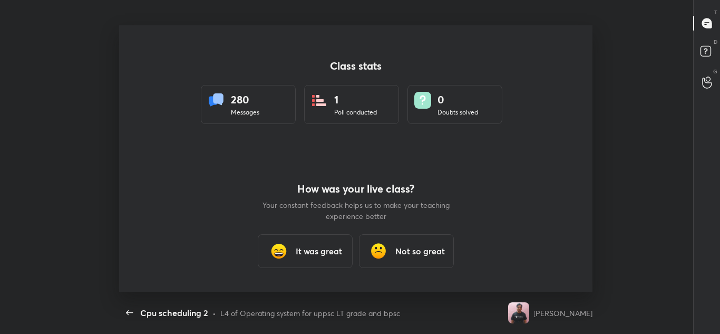
scroll to position [0, 0]
click at [313, 251] on h3 "It was great" at bounding box center [319, 251] width 46 height 13
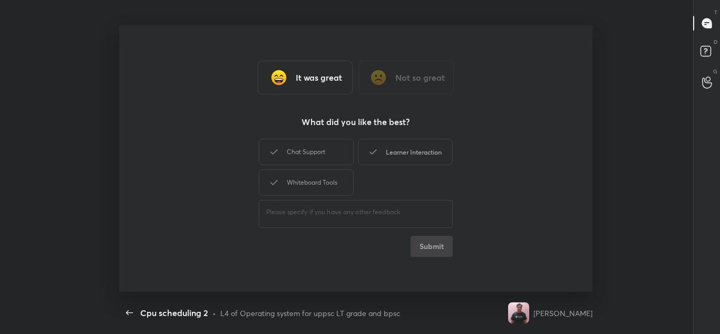
click at [333, 150] on div "Chat Support" at bounding box center [306, 152] width 95 height 26
click at [405, 144] on div "Learner Interaction" at bounding box center [405, 152] width 95 height 26
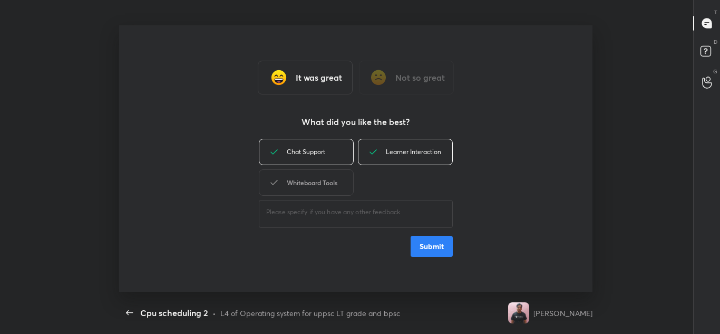
click at [320, 183] on div "Whiteboard Tools" at bounding box center [306, 182] width 95 height 26
click at [439, 249] on button "Submit" at bounding box center [432, 246] width 42 height 21
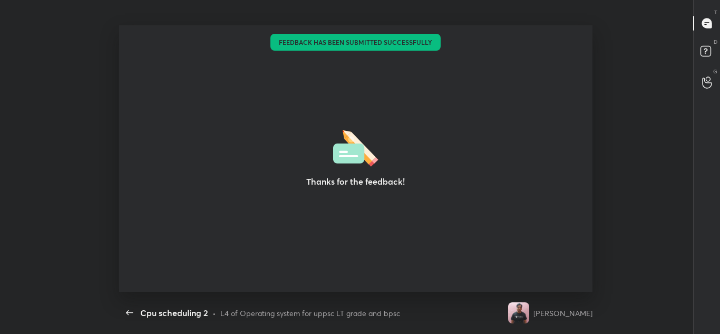
type textarea "x"
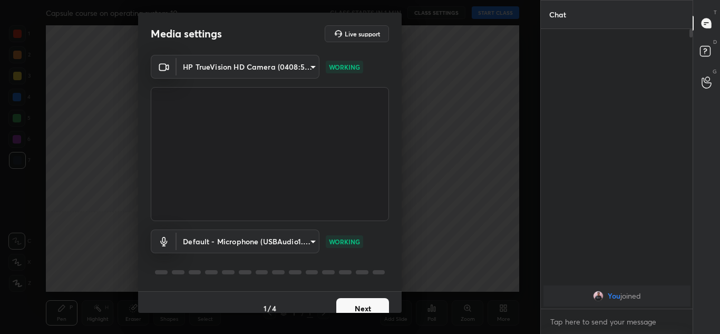
click at [357, 301] on button "Next" at bounding box center [362, 308] width 53 height 21
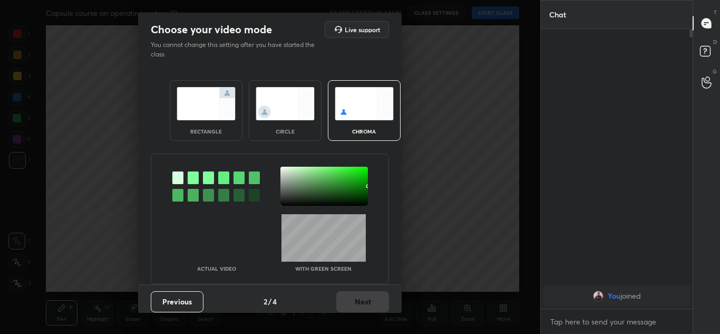
click at [200, 117] on img at bounding box center [206, 103] width 59 height 33
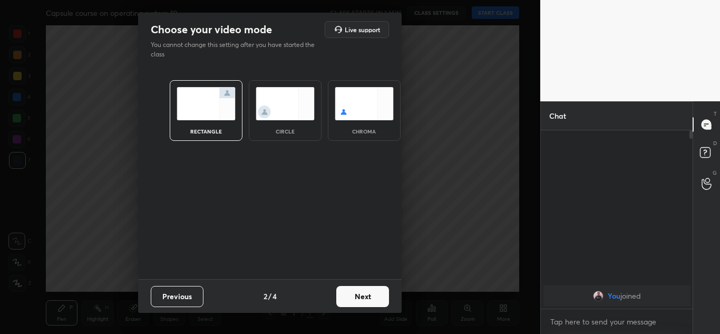
scroll to position [87, 149]
click at [358, 290] on button "Next" at bounding box center [362, 296] width 53 height 21
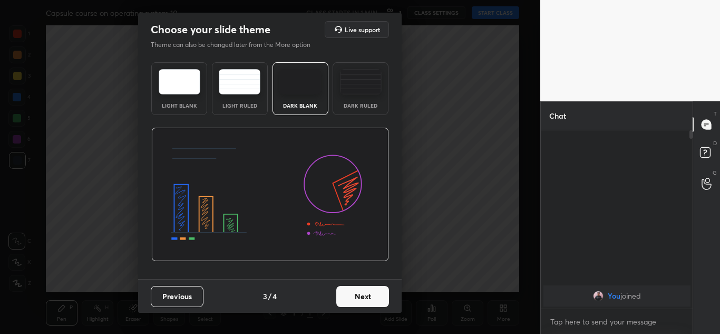
click at [358, 290] on button "Next" at bounding box center [362, 296] width 53 height 21
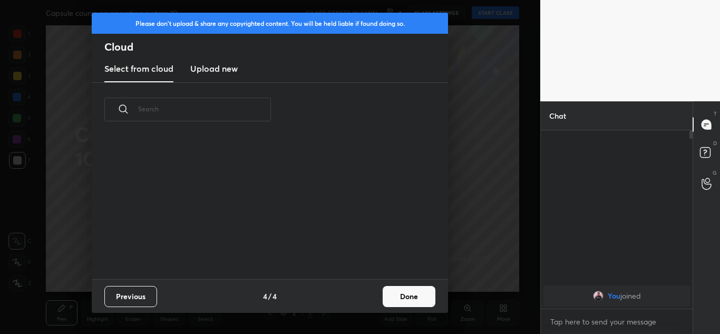
scroll to position [142, 338]
click at [229, 70] on h3 "Upload new" at bounding box center [213, 68] width 47 height 13
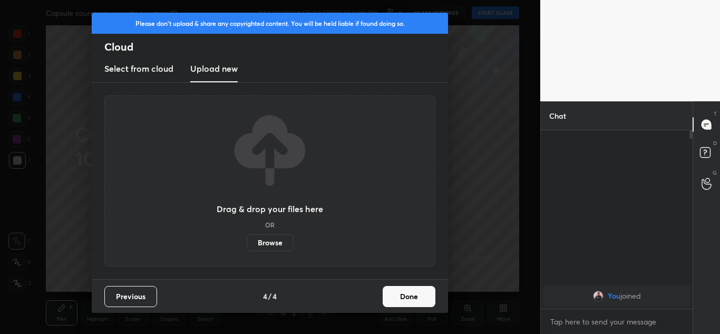
click at [274, 249] on label "Browse" at bounding box center [270, 242] width 47 height 17
click at [247, 249] on input "Browse" at bounding box center [247, 242] width 0 height 17
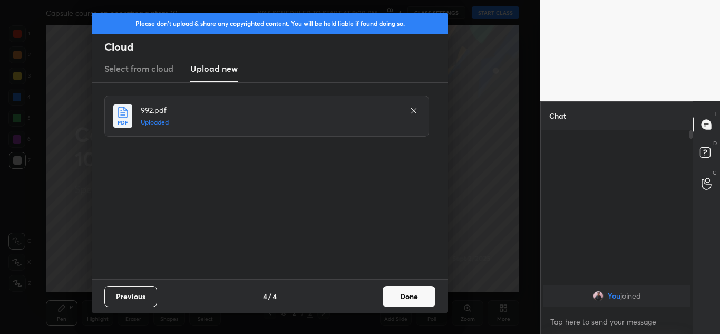
click at [401, 295] on button "Done" at bounding box center [409, 296] width 53 height 21
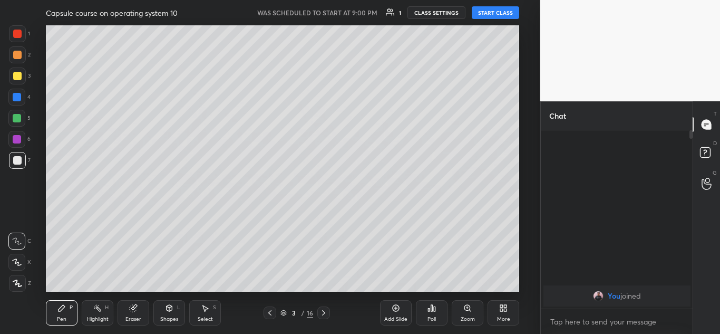
click at [495, 14] on button "START CLASS" at bounding box center [495, 12] width 47 height 13
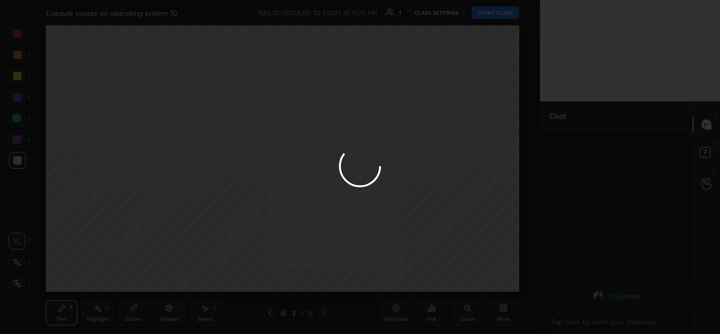
type textarea "x"
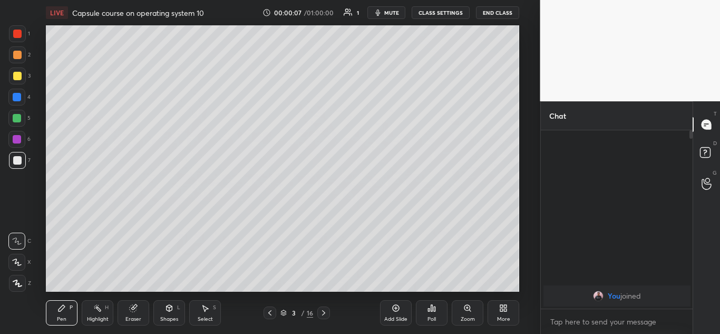
click at [501, 312] on icon at bounding box center [503, 308] width 8 height 8
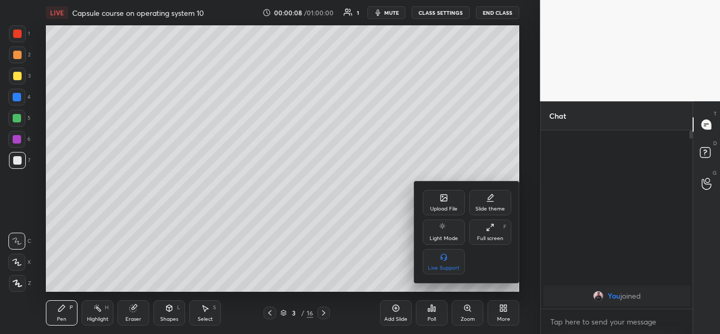
click at [442, 200] on icon at bounding box center [444, 199] width 6 height 4
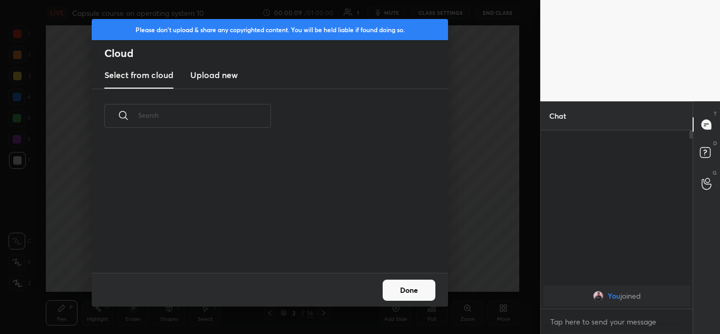
scroll to position [130, 338]
click at [212, 74] on h3 "Upload new" at bounding box center [213, 75] width 47 height 13
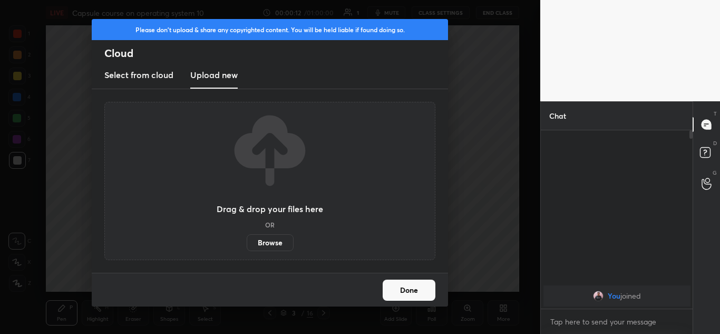
click at [265, 237] on label "Browse" at bounding box center [270, 242] width 47 height 17
click at [247, 237] on input "Browse" at bounding box center [247, 242] width 0 height 17
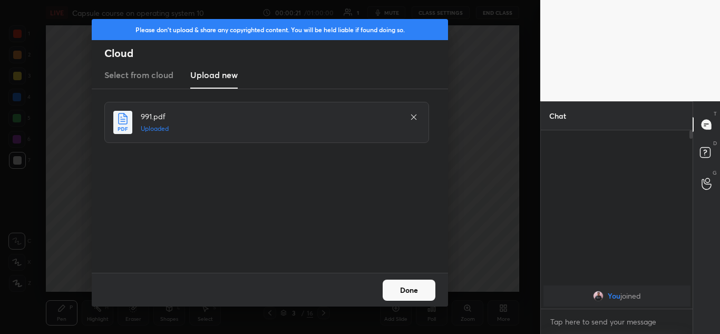
click at [403, 282] on button "Done" at bounding box center [409, 289] width 53 height 21
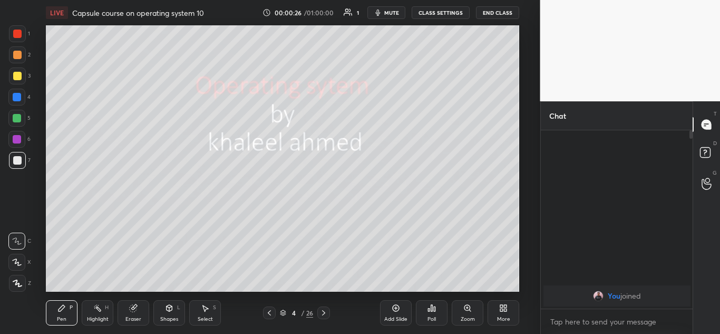
click at [505, 310] on icon at bounding box center [505, 309] width 3 height 3
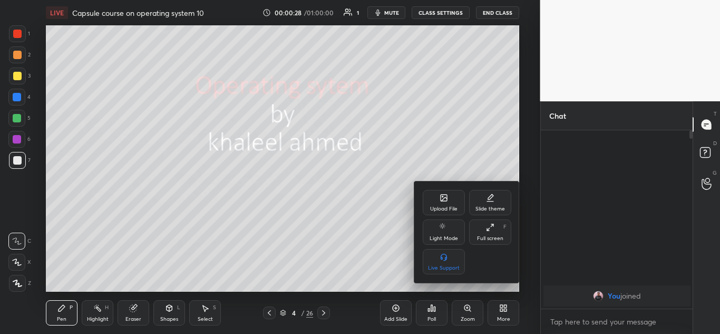
click at [439, 203] on div "Upload File" at bounding box center [444, 202] width 42 height 25
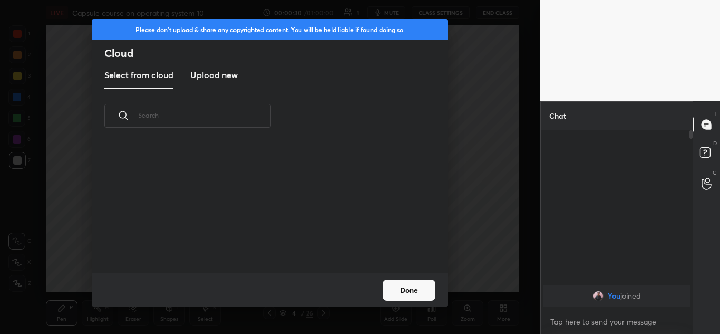
click at [227, 73] on h3 "Upload new" at bounding box center [213, 75] width 47 height 13
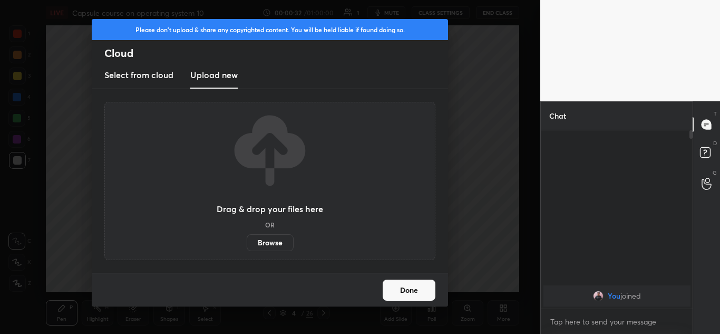
click at [264, 241] on label "Browse" at bounding box center [270, 242] width 47 height 17
click at [247, 241] on input "Browse" at bounding box center [247, 242] width 0 height 17
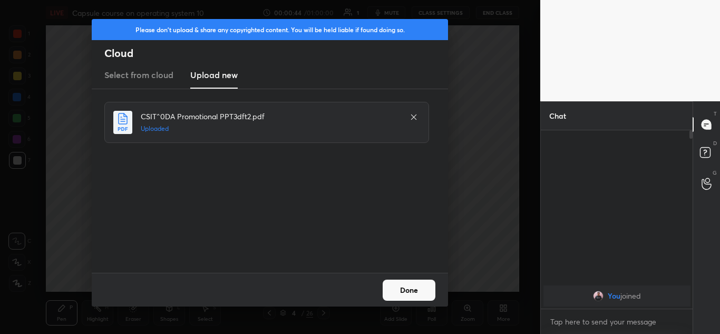
click at [417, 284] on button "Done" at bounding box center [409, 289] width 53 height 21
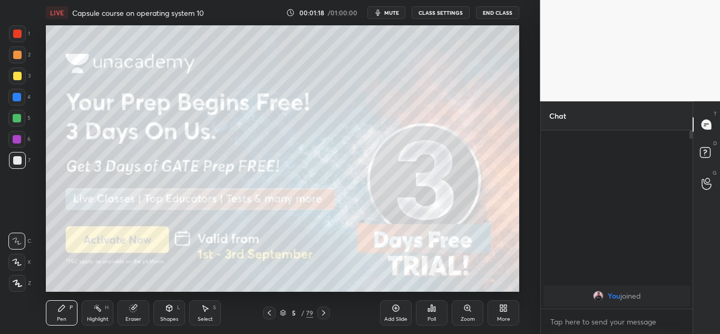
scroll to position [266, 498]
click at [14, 285] on icon at bounding box center [17, 282] width 9 height 7
click at [323, 312] on icon at bounding box center [323, 312] width 8 height 8
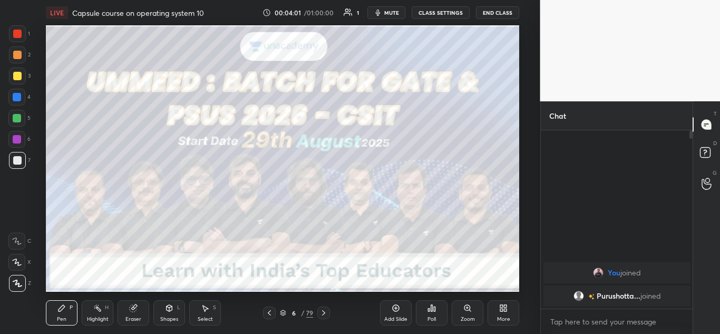
click at [324, 313] on icon at bounding box center [323, 312] width 8 height 8
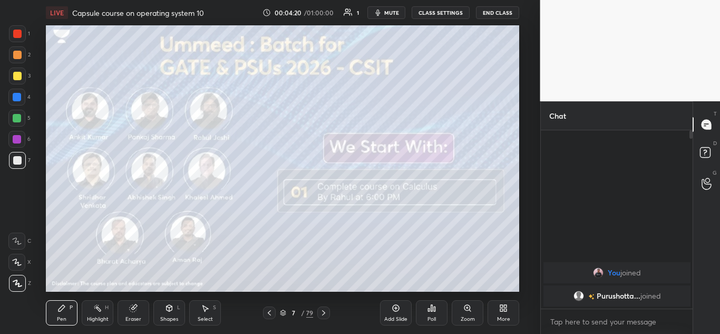
click at [324, 312] on icon at bounding box center [323, 312] width 3 height 5
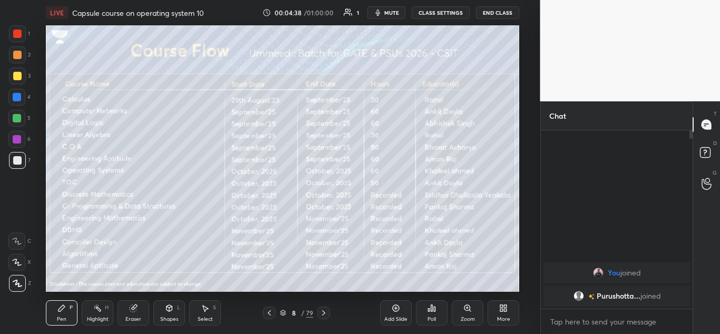
click at [323, 312] on icon at bounding box center [323, 312] width 8 height 8
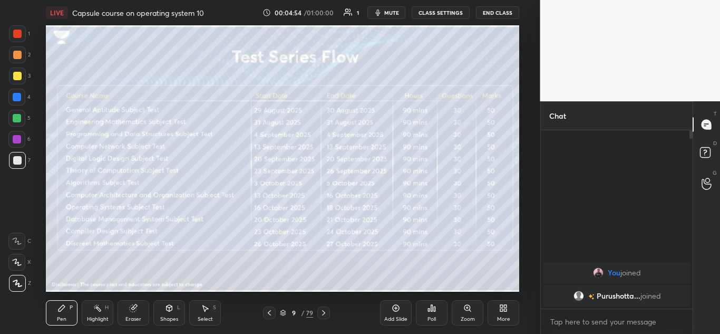
click at [323, 317] on div at bounding box center [323, 312] width 13 height 13
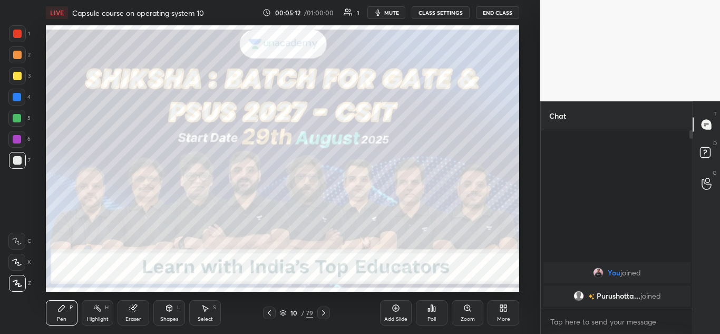
click at [324, 313] on icon at bounding box center [323, 312] width 3 height 5
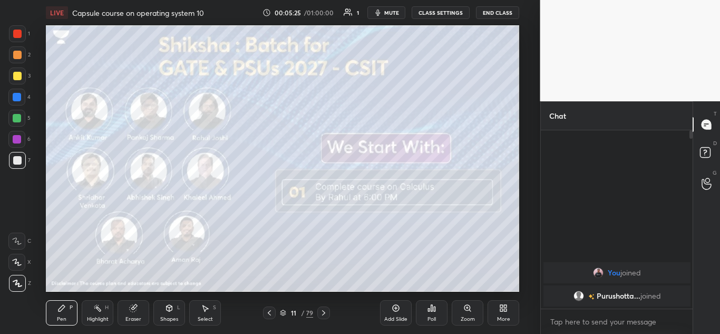
click at [326, 312] on icon at bounding box center [323, 312] width 8 height 8
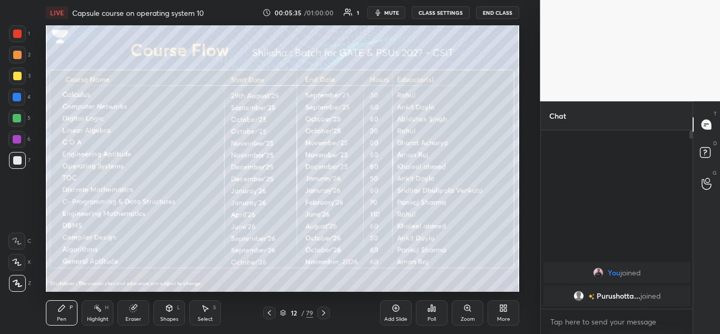
click at [324, 314] on icon at bounding box center [323, 312] width 3 height 5
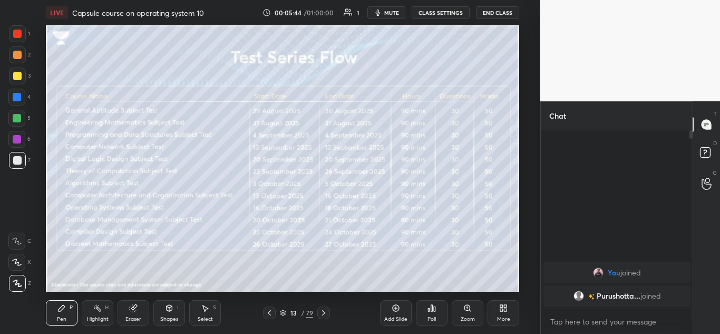
click at [324, 313] on icon at bounding box center [323, 312] width 3 height 5
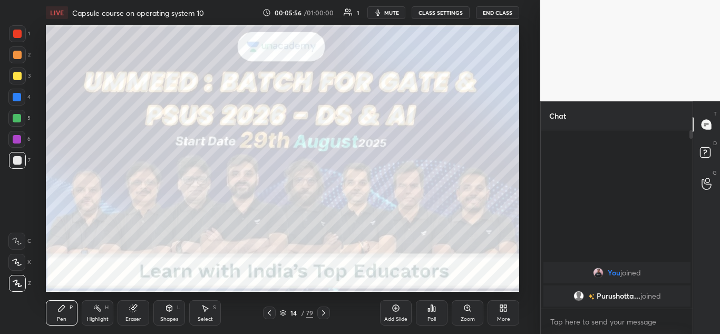
click at [323, 314] on icon at bounding box center [323, 312] width 8 height 8
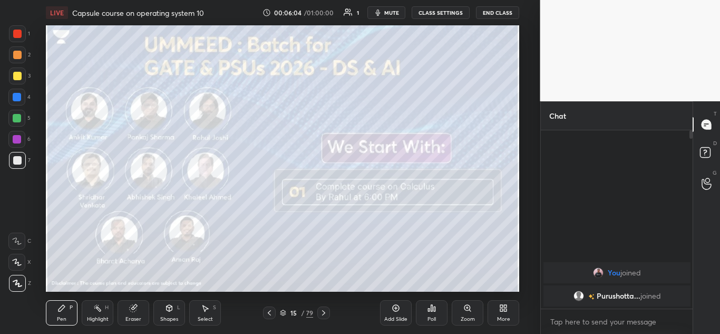
click at [323, 313] on icon at bounding box center [323, 312] width 8 height 8
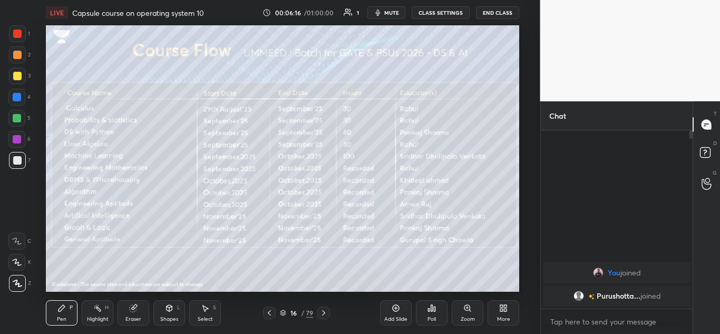
click at [326, 316] on icon at bounding box center [323, 312] width 8 height 8
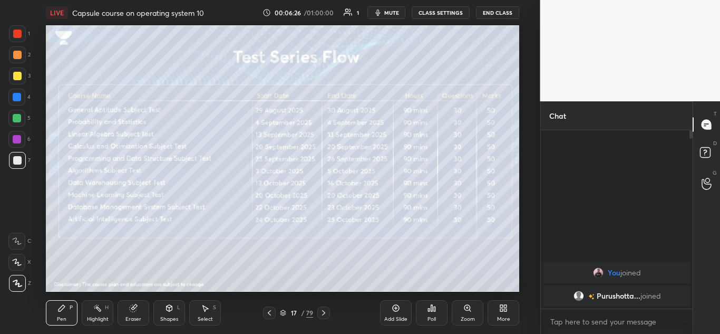
click at [324, 314] on icon at bounding box center [323, 312] width 3 height 5
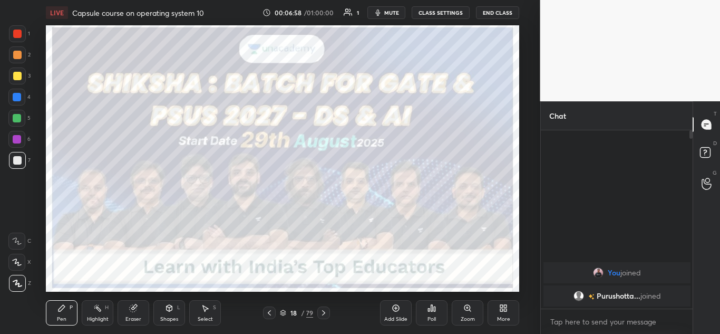
click at [325, 315] on icon at bounding box center [323, 312] width 8 height 8
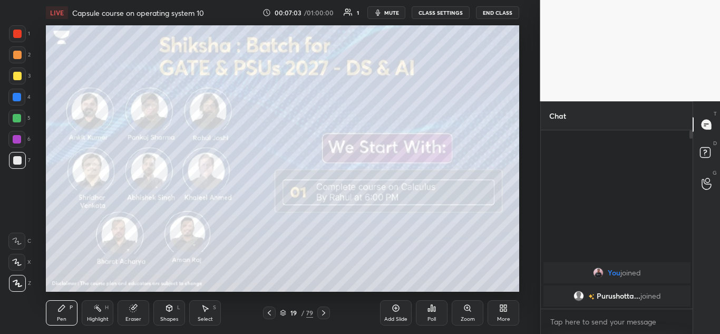
click at [323, 316] on icon at bounding box center [323, 312] width 8 height 8
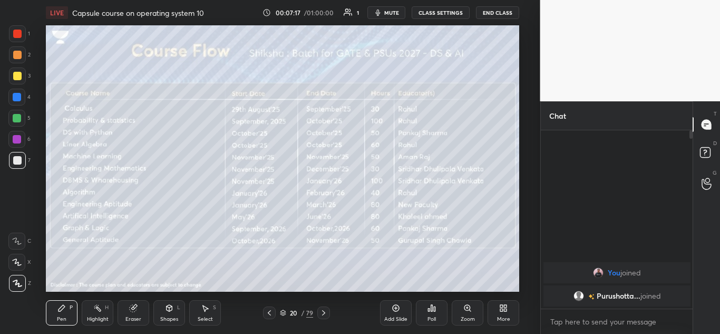
click at [326, 309] on icon at bounding box center [323, 312] width 8 height 8
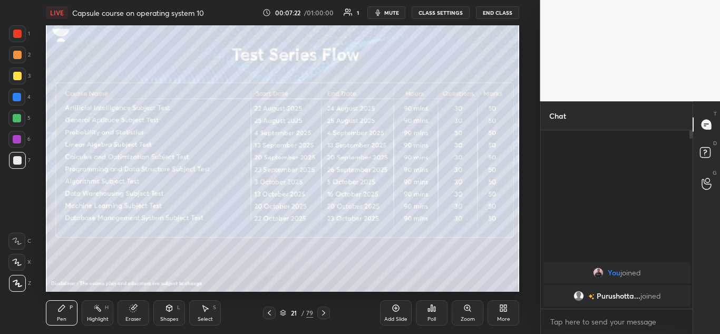
click at [326, 312] on icon at bounding box center [323, 312] width 8 height 8
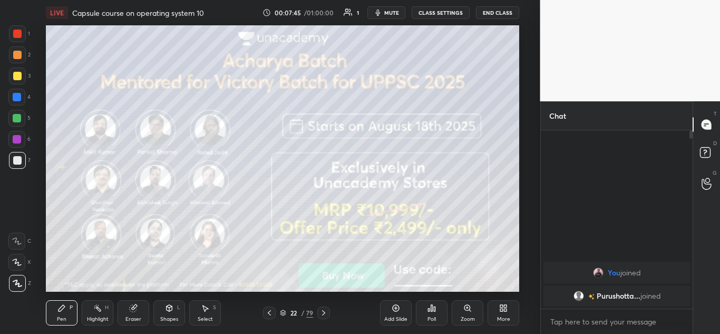
click at [325, 312] on icon at bounding box center [323, 312] width 3 height 5
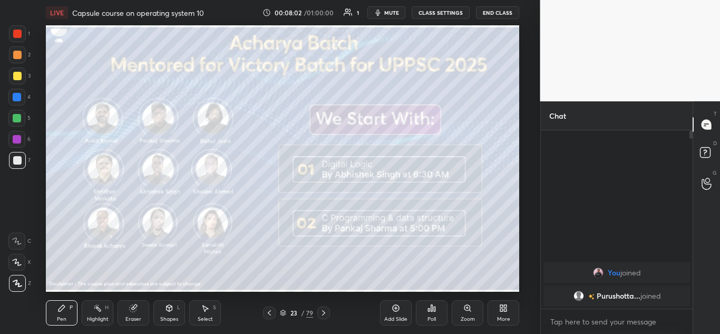
click at [324, 312] on icon at bounding box center [323, 312] width 3 height 5
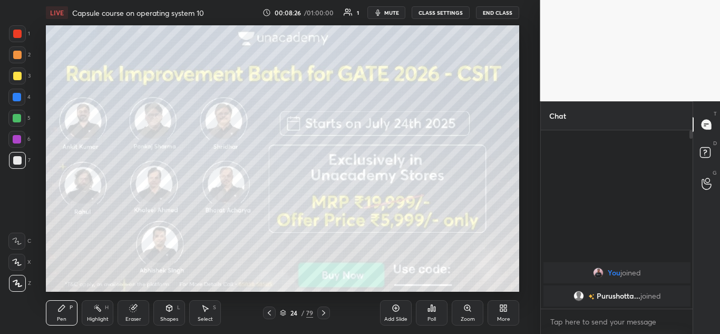
click at [325, 315] on icon at bounding box center [323, 312] width 8 height 8
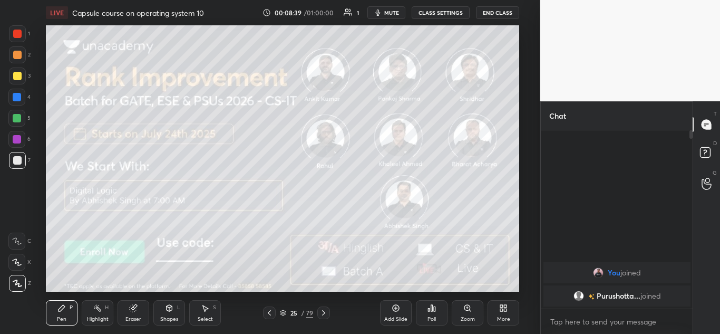
click at [324, 312] on icon at bounding box center [323, 312] width 3 height 5
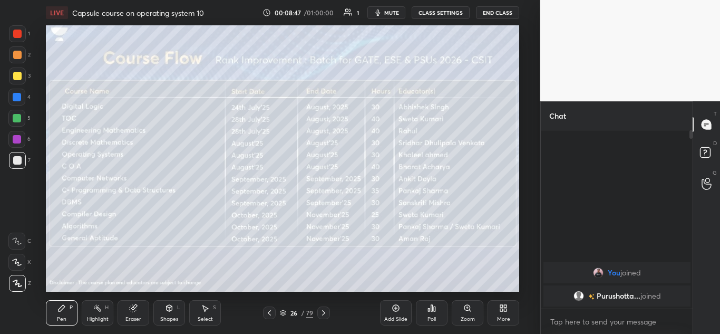
click at [325, 312] on icon at bounding box center [323, 312] width 8 height 8
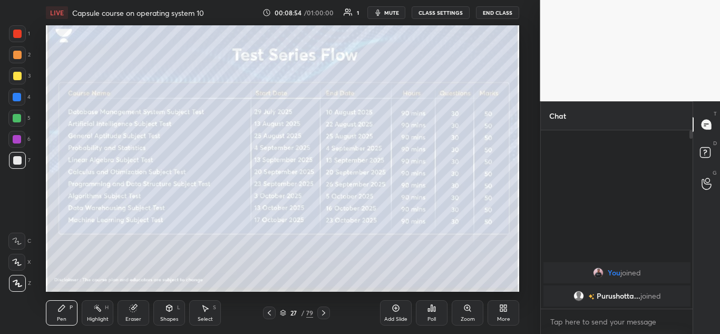
click at [327, 312] on icon at bounding box center [323, 312] width 8 height 8
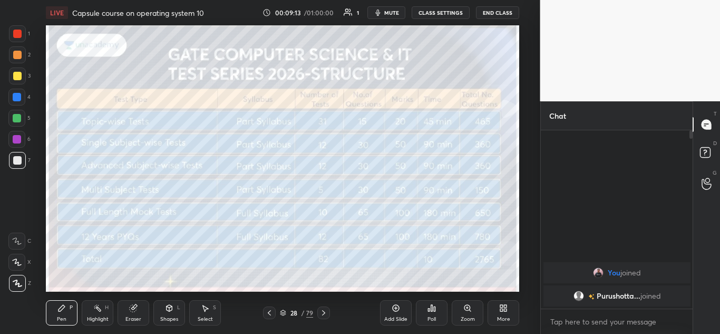
click at [324, 311] on icon at bounding box center [323, 312] width 3 height 5
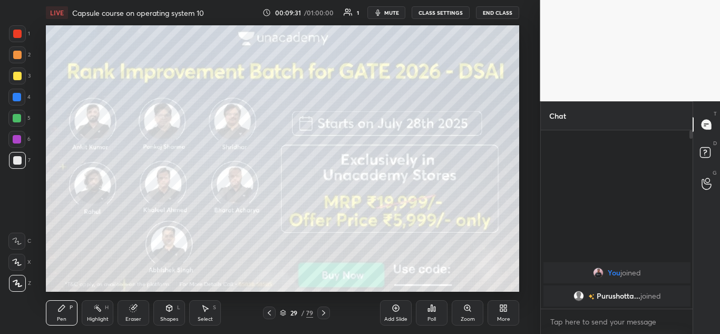
click at [323, 310] on icon at bounding box center [323, 312] width 8 height 8
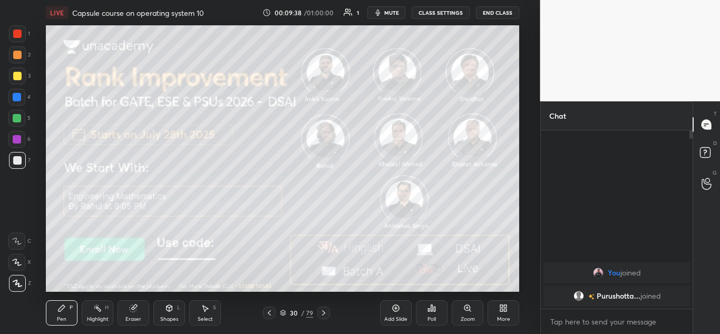
click at [327, 312] on icon at bounding box center [323, 312] width 8 height 8
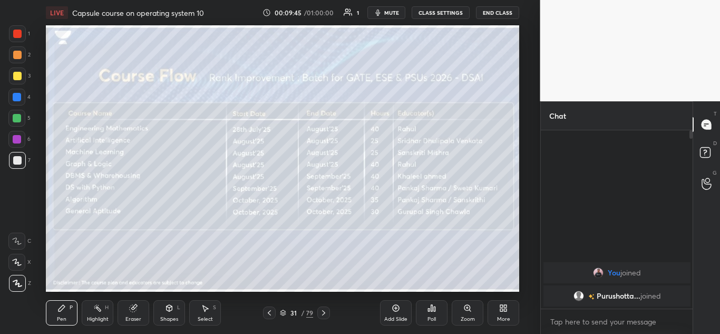
click at [325, 310] on icon at bounding box center [323, 312] width 8 height 8
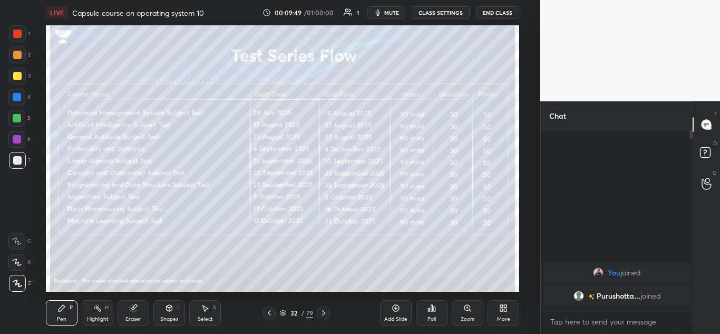
click at [328, 315] on icon at bounding box center [323, 312] width 8 height 8
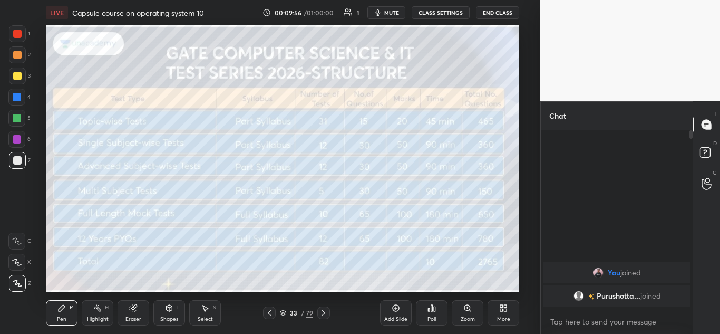
click at [327, 315] on icon at bounding box center [323, 312] width 8 height 8
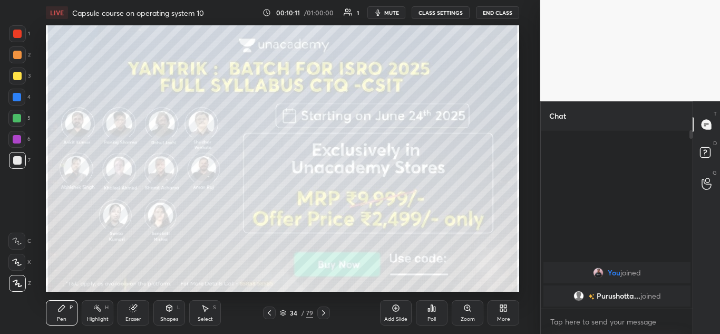
click at [325, 313] on icon at bounding box center [323, 312] width 3 height 5
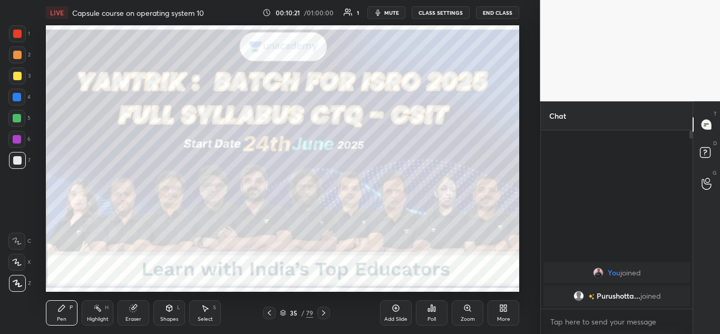
click at [327, 313] on icon at bounding box center [323, 312] width 8 height 8
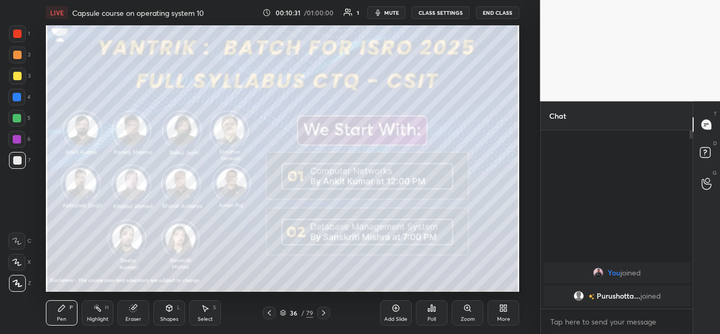
click at [327, 313] on icon at bounding box center [323, 312] width 8 height 8
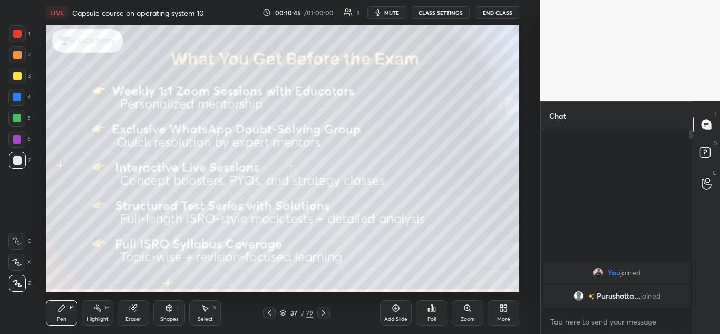
click at [327, 315] on icon at bounding box center [323, 312] width 8 height 8
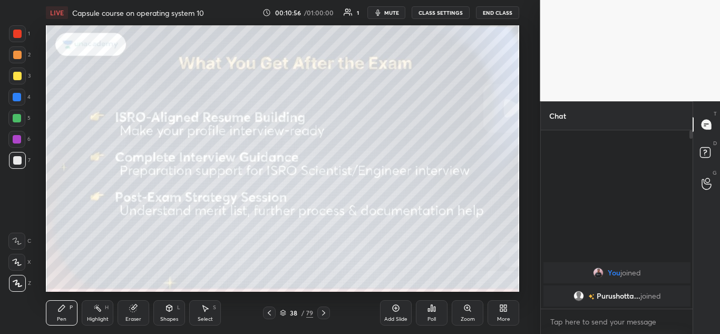
click at [327, 315] on icon at bounding box center [323, 312] width 8 height 8
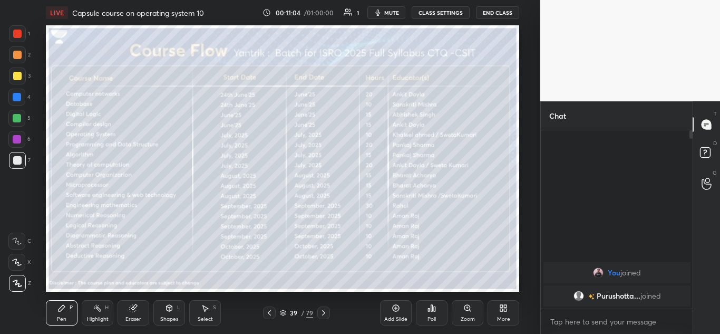
click at [323, 314] on icon at bounding box center [323, 312] width 3 height 5
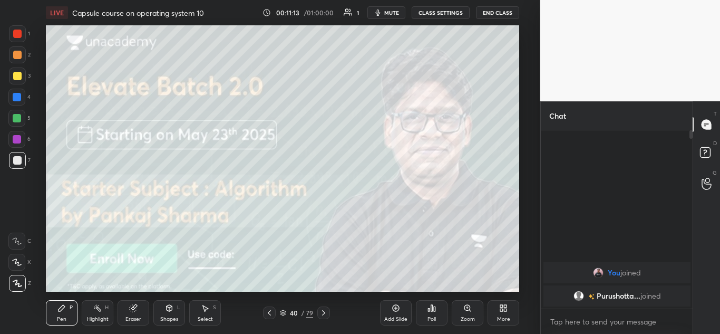
click at [325, 314] on icon at bounding box center [323, 312] width 8 height 8
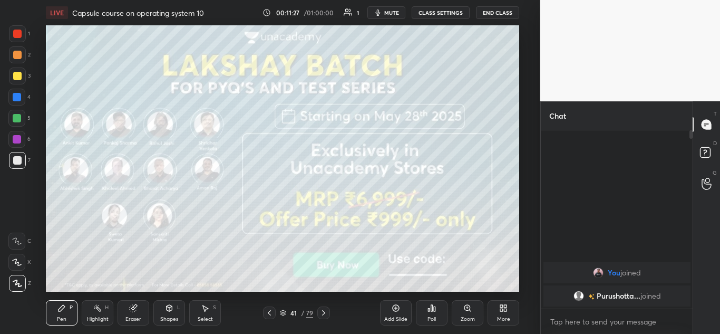
click at [324, 312] on icon at bounding box center [323, 312] width 8 height 8
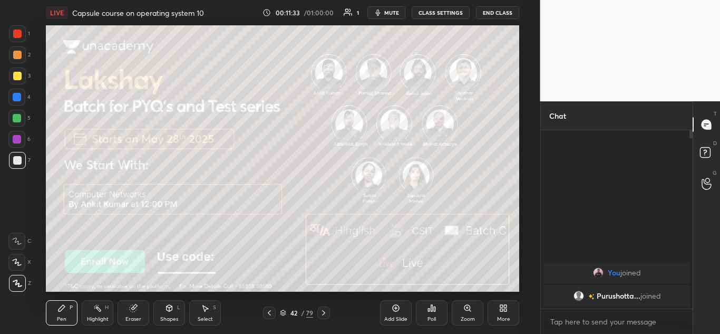
click at [322, 313] on icon at bounding box center [323, 312] width 8 height 8
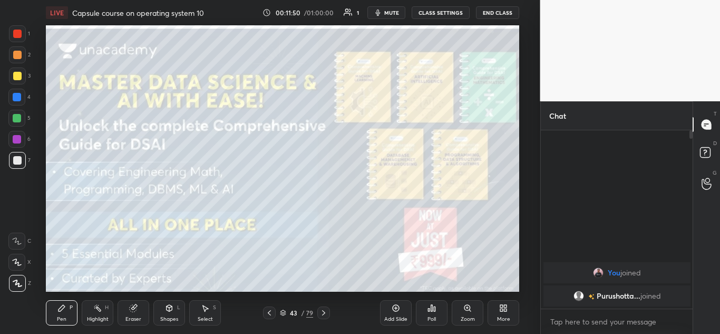
click at [325, 315] on icon at bounding box center [323, 312] width 8 height 8
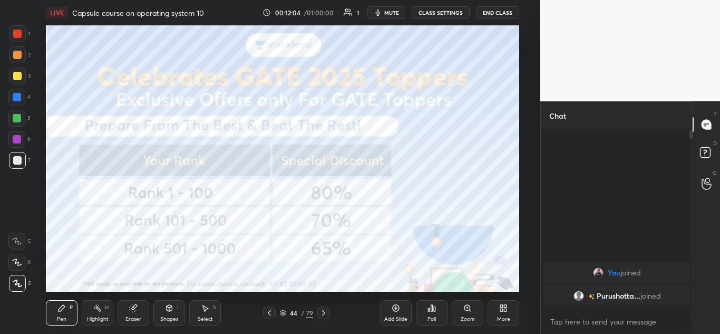
click at [322, 314] on icon at bounding box center [323, 312] width 8 height 8
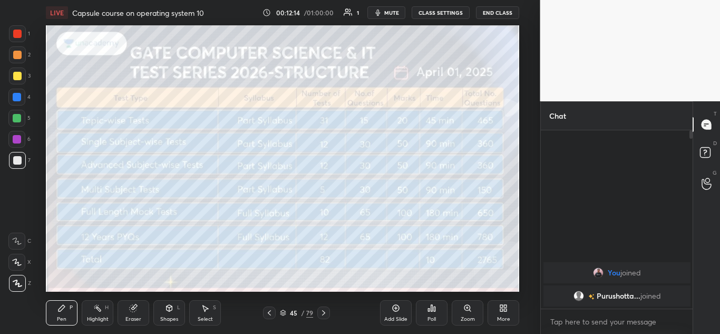
click at [323, 309] on icon at bounding box center [323, 312] width 8 height 8
click at [325, 313] on icon at bounding box center [323, 312] width 3 height 5
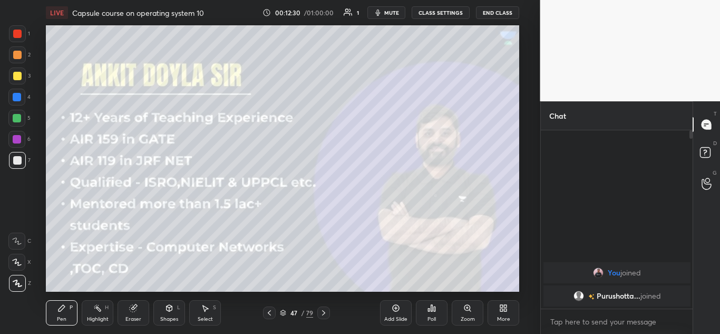
click at [320, 310] on icon at bounding box center [323, 312] width 8 height 8
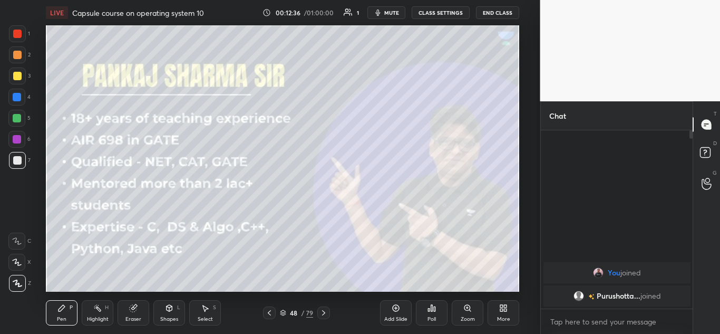
click at [328, 313] on icon at bounding box center [323, 312] width 8 height 8
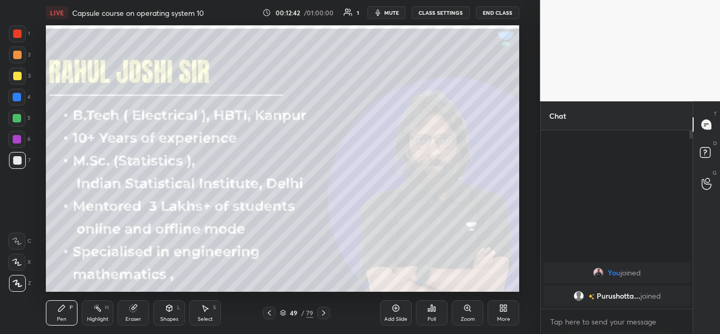
click at [323, 315] on icon at bounding box center [323, 312] width 3 height 5
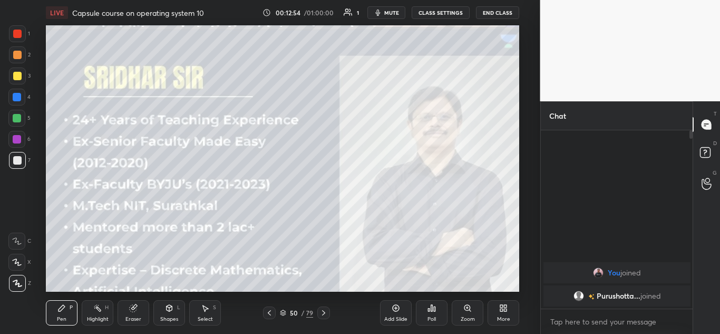
click at [329, 313] on div at bounding box center [323, 312] width 13 height 13
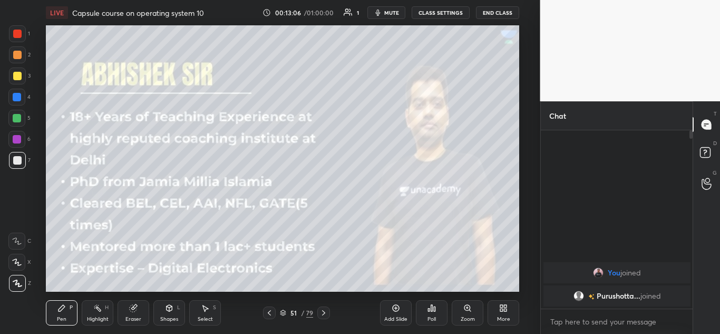
click at [324, 312] on icon at bounding box center [323, 312] width 8 height 8
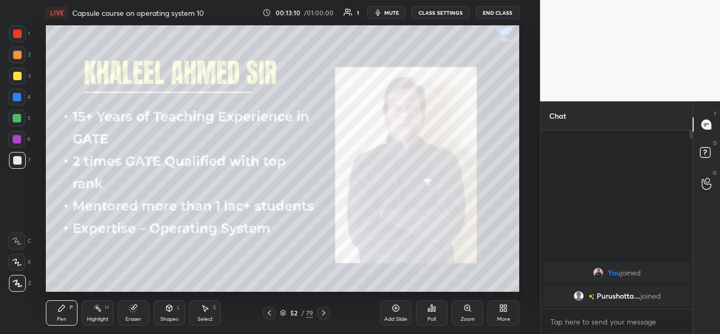
click at [323, 309] on icon at bounding box center [323, 312] width 8 height 8
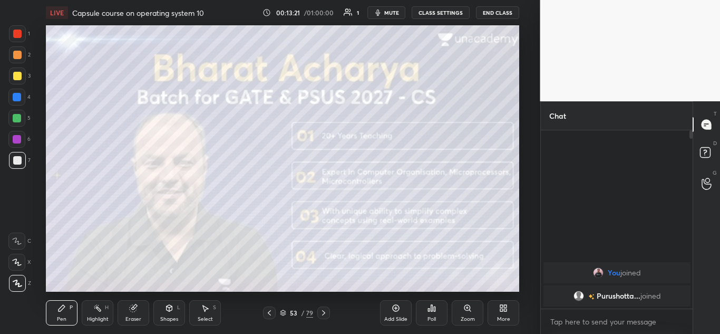
click at [322, 310] on icon at bounding box center [323, 312] width 8 height 8
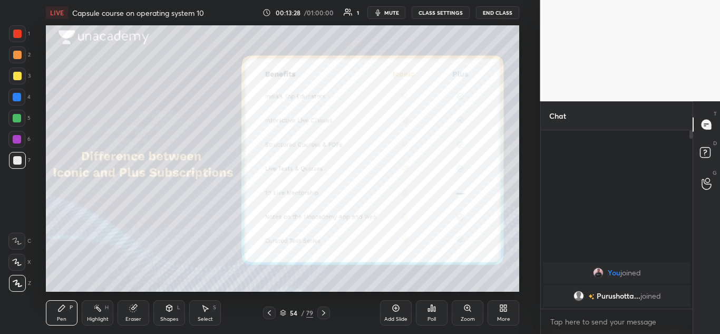
click at [324, 313] on icon at bounding box center [323, 312] width 3 height 5
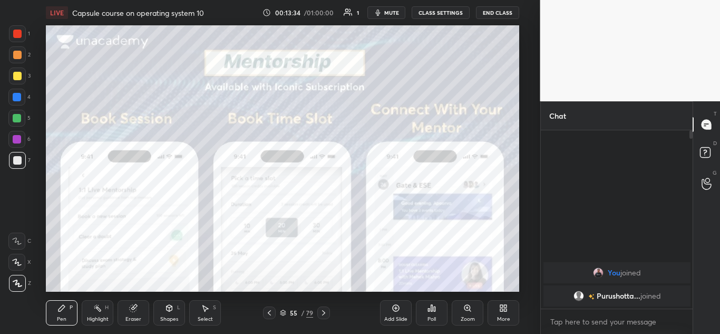
click at [325, 314] on icon at bounding box center [323, 312] width 8 height 8
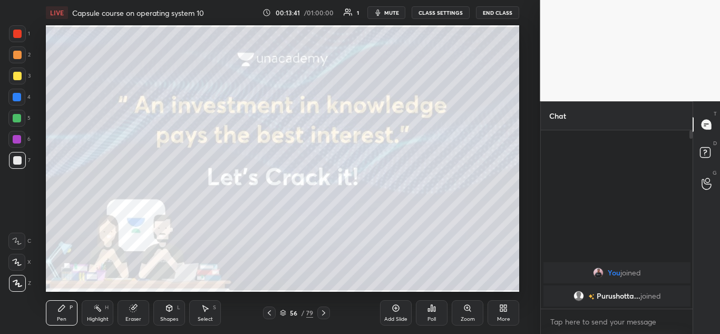
click at [323, 312] on icon at bounding box center [323, 312] width 8 height 8
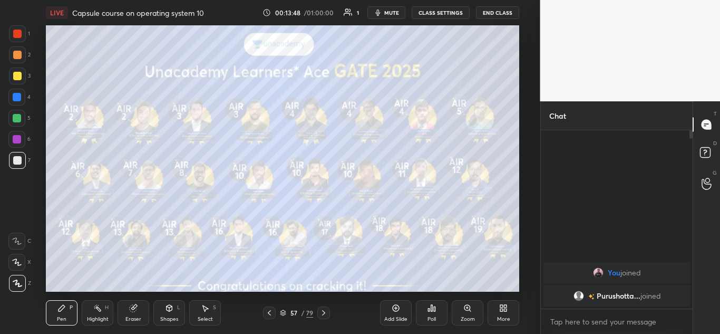
click at [323, 312] on icon at bounding box center [323, 312] width 8 height 8
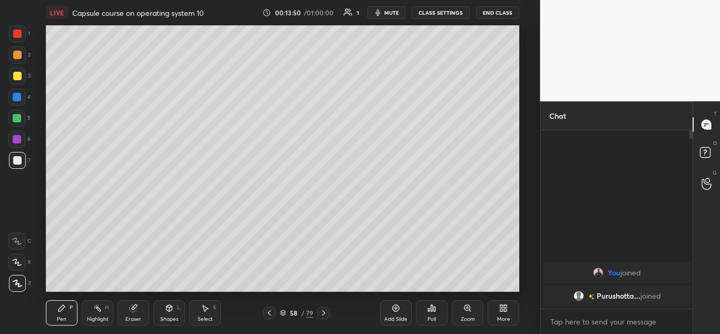
click at [321, 315] on icon at bounding box center [323, 312] width 8 height 8
click at [322, 313] on icon at bounding box center [323, 312] width 8 height 8
click at [16, 76] on div at bounding box center [17, 76] width 8 height 8
click at [441, 284] on div "Poll" at bounding box center [432, 312] width 32 height 59
click at [445, 285] on div "Poll" at bounding box center [432, 312] width 32 height 59
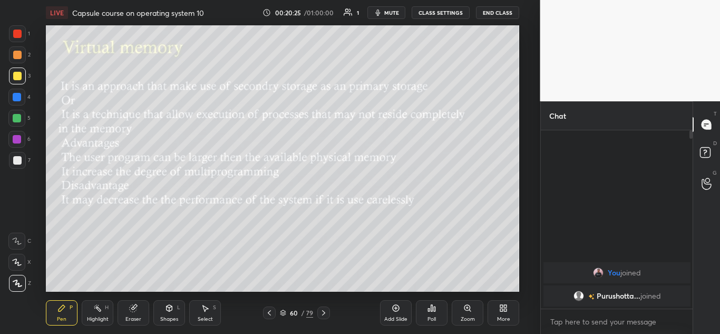
click at [324, 314] on icon at bounding box center [323, 312] width 3 height 5
click at [135, 305] on icon at bounding box center [135, 306] width 6 height 5
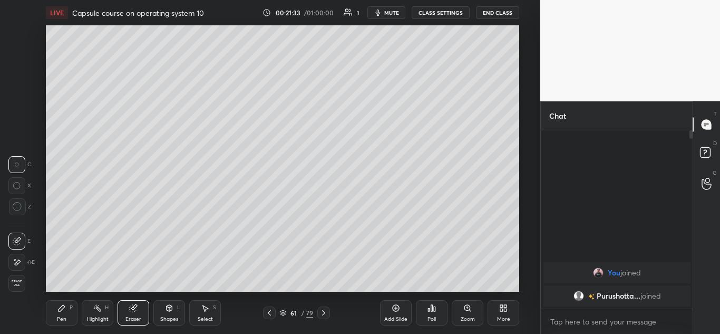
click at [62, 312] on div "Pen P" at bounding box center [62, 312] width 32 height 25
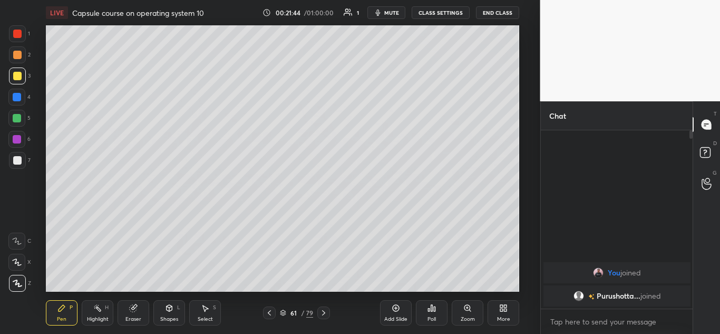
click at [324, 309] on icon at bounding box center [323, 312] width 8 height 8
click at [321, 314] on icon at bounding box center [323, 312] width 8 height 8
click at [267, 314] on icon at bounding box center [269, 312] width 8 height 8
click at [327, 316] on icon at bounding box center [323, 312] width 8 height 8
click at [266, 310] on icon at bounding box center [269, 312] width 8 height 8
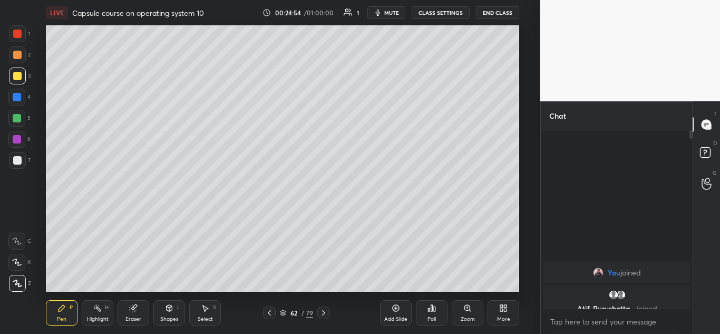
click at [328, 315] on div at bounding box center [323, 312] width 13 height 13
click at [270, 311] on icon at bounding box center [269, 312] width 8 height 8
click at [325, 313] on icon at bounding box center [323, 312] width 3 height 5
click at [272, 312] on icon at bounding box center [269, 312] width 8 height 8
click at [320, 309] on icon at bounding box center [323, 312] width 8 height 8
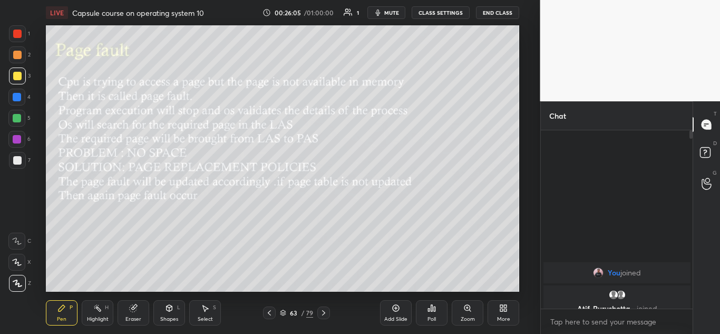
click at [325, 315] on icon at bounding box center [323, 312] width 8 height 8
click at [268, 314] on icon at bounding box center [269, 312] width 8 height 8
click at [323, 312] on icon at bounding box center [323, 312] width 8 height 8
click at [269, 316] on icon at bounding box center [269, 312] width 8 height 8
click at [269, 310] on icon at bounding box center [269, 312] width 8 height 8
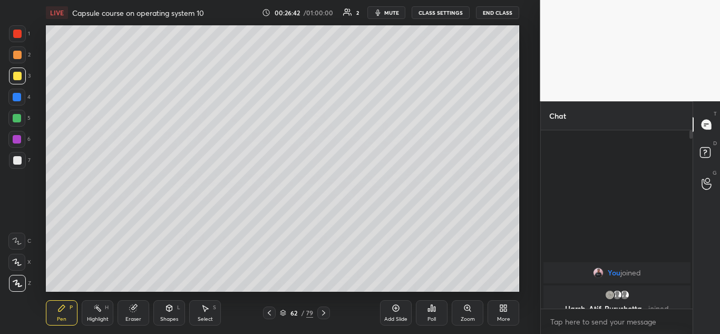
click at [322, 310] on icon at bounding box center [323, 312] width 8 height 8
click at [324, 313] on icon at bounding box center [323, 312] width 3 height 5
click at [268, 312] on icon at bounding box center [269, 312] width 3 height 5
click at [270, 308] on icon at bounding box center [269, 312] width 8 height 8
click at [326, 315] on icon at bounding box center [323, 312] width 8 height 8
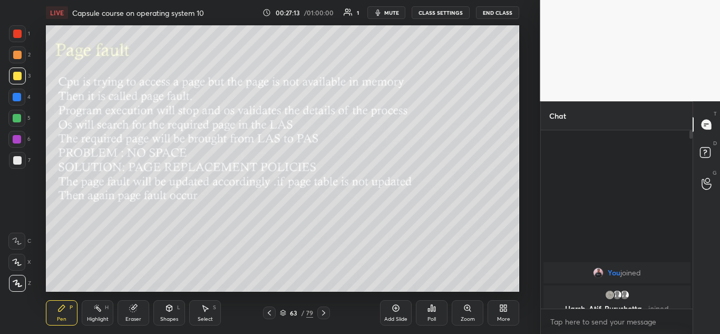
click at [323, 313] on icon at bounding box center [323, 312] width 8 height 8
click at [326, 314] on icon at bounding box center [323, 312] width 8 height 8
click at [326, 309] on icon at bounding box center [323, 312] width 8 height 8
click at [138, 305] on div "Eraser" at bounding box center [134, 312] width 32 height 25
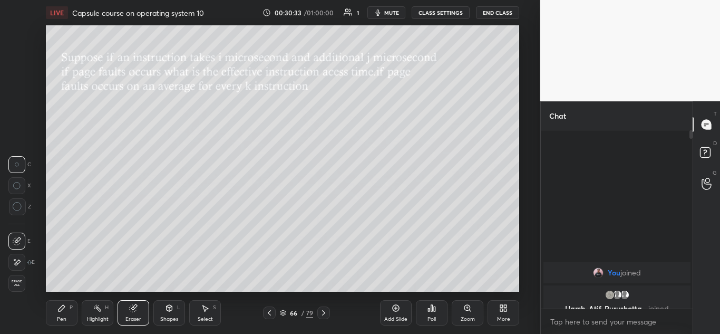
click at [67, 310] on div "Pen P" at bounding box center [62, 312] width 32 height 25
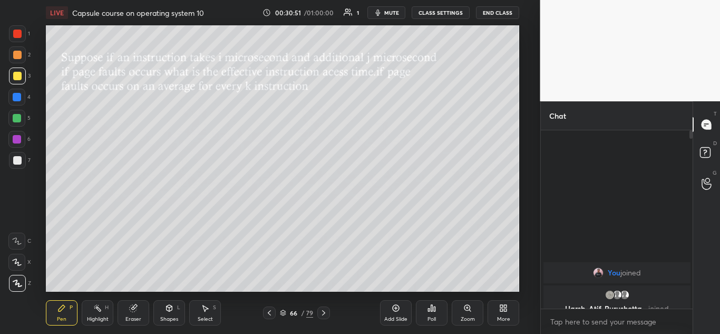
click at [327, 309] on icon at bounding box center [323, 312] width 8 height 8
click at [138, 309] on div "Eraser" at bounding box center [134, 312] width 32 height 25
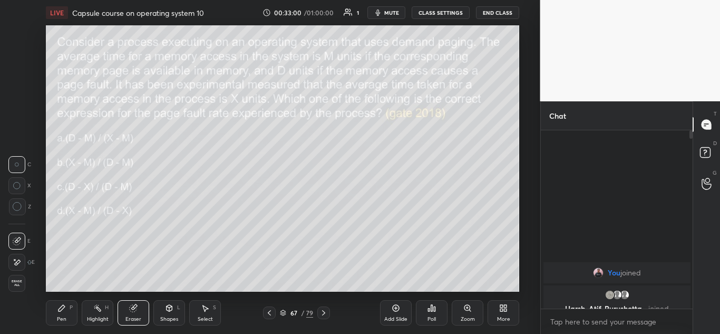
click at [59, 307] on icon at bounding box center [61, 308] width 8 height 8
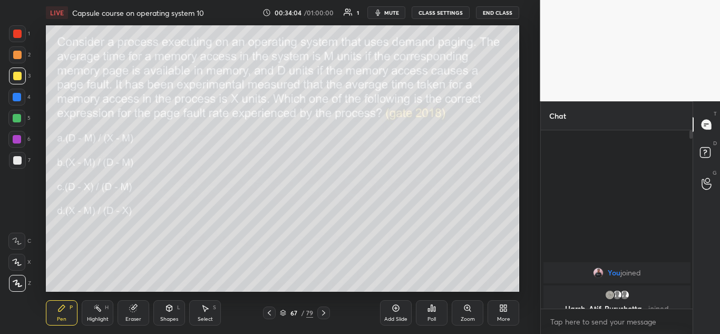
click at [325, 312] on icon at bounding box center [323, 312] width 3 height 5
click at [328, 313] on div at bounding box center [323, 312] width 13 height 13
click at [20, 119] on div at bounding box center [17, 118] width 8 height 8
click at [324, 314] on icon at bounding box center [323, 312] width 3 height 5
click at [134, 312] on div "Eraser" at bounding box center [134, 312] width 32 height 25
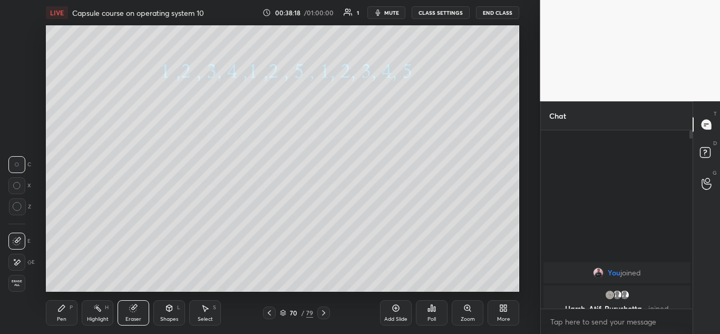
click at [16, 205] on icon at bounding box center [17, 206] width 9 height 9
click at [57, 308] on icon at bounding box center [61, 308] width 8 height 8
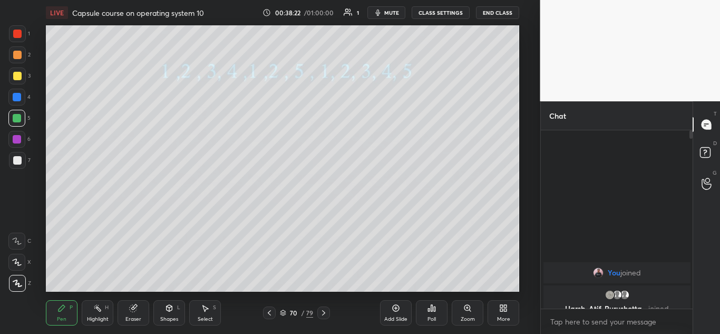
click at [17, 80] on div at bounding box center [17, 76] width 8 height 8
click at [324, 314] on icon at bounding box center [323, 312] width 8 height 8
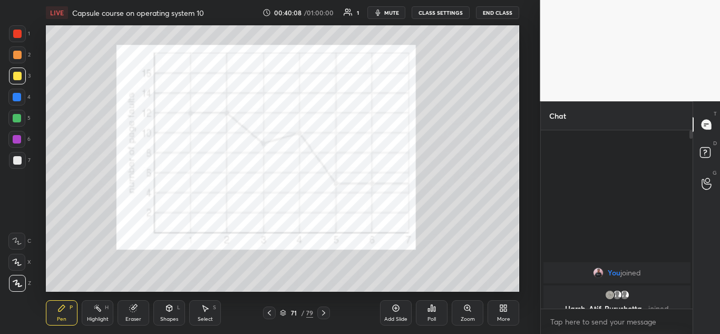
click at [270, 310] on icon at bounding box center [269, 312] width 8 height 8
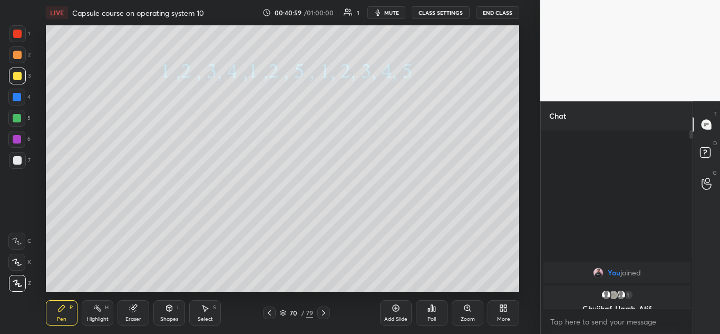
click at [326, 312] on icon at bounding box center [323, 312] width 8 height 8
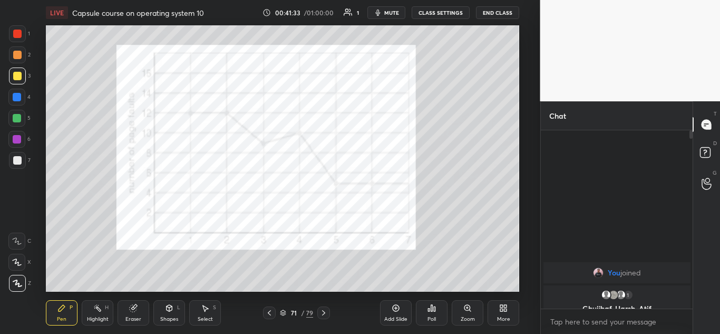
click at [322, 313] on icon at bounding box center [323, 312] width 8 height 8
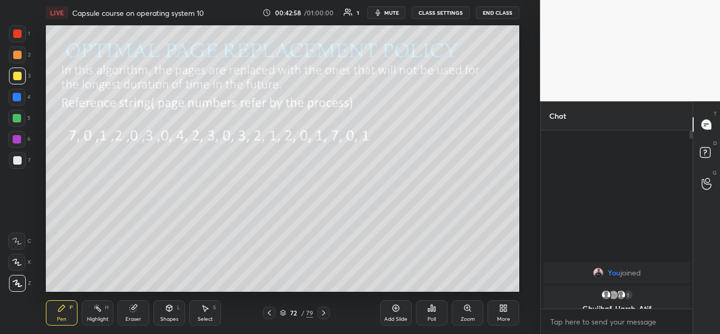
click at [18, 115] on div at bounding box center [17, 118] width 8 height 8
click at [325, 319] on div "Pen P Highlight H Eraser Shapes L Select S 72 / 79 Add Slide Poll Zoom More" at bounding box center [282, 312] width 473 height 42
click at [325, 310] on icon at bounding box center [323, 312] width 8 height 8
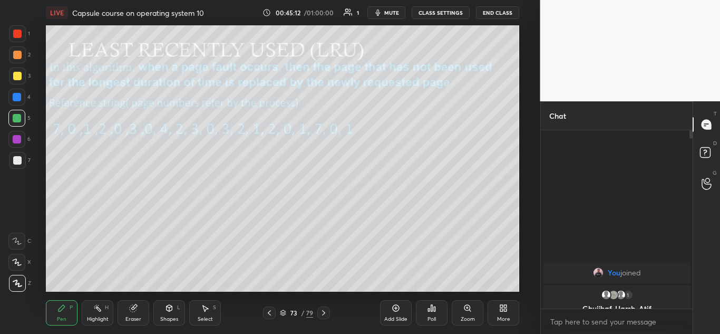
click at [324, 310] on icon at bounding box center [323, 312] width 8 height 8
click at [322, 310] on icon at bounding box center [323, 312] width 8 height 8
click at [262, 313] on div "75 / 79" at bounding box center [296, 312] width 167 height 13
click at [268, 312] on icon at bounding box center [269, 312] width 8 height 8
click at [271, 312] on icon at bounding box center [269, 312] width 8 height 8
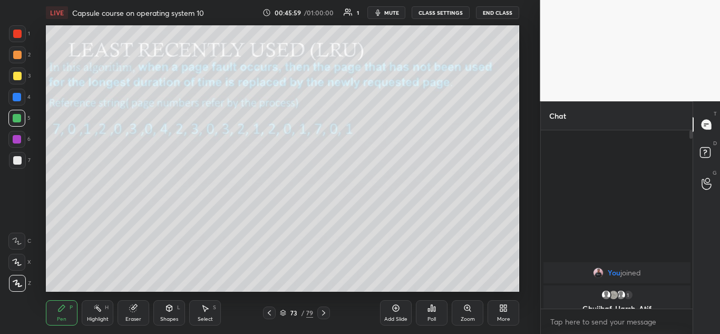
click at [133, 308] on icon at bounding box center [133, 308] width 7 height 7
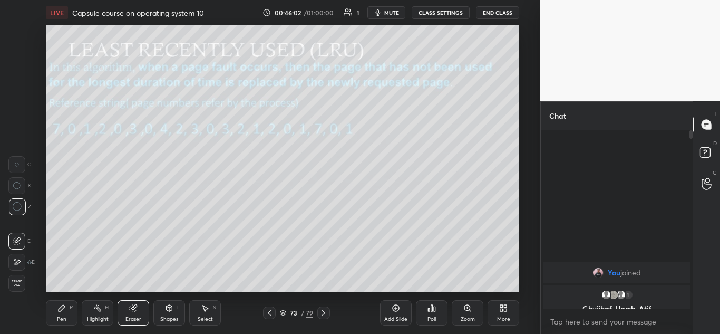
click at [60, 313] on div "Pen P" at bounding box center [62, 312] width 32 height 25
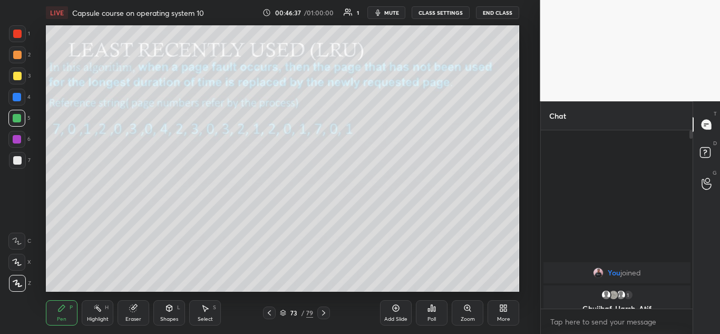
click at [17, 74] on div at bounding box center [17, 76] width 8 height 8
click at [268, 316] on icon at bounding box center [269, 312] width 8 height 8
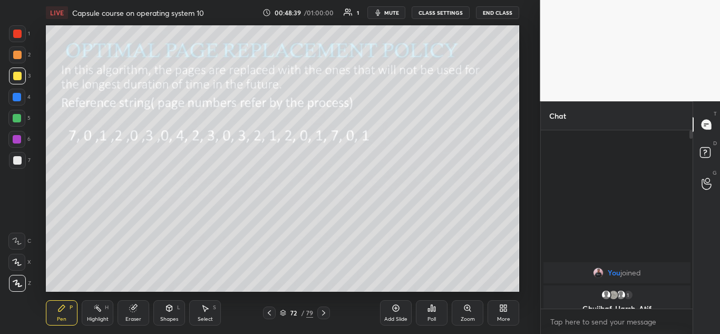
click at [267, 314] on icon at bounding box center [269, 312] width 8 height 8
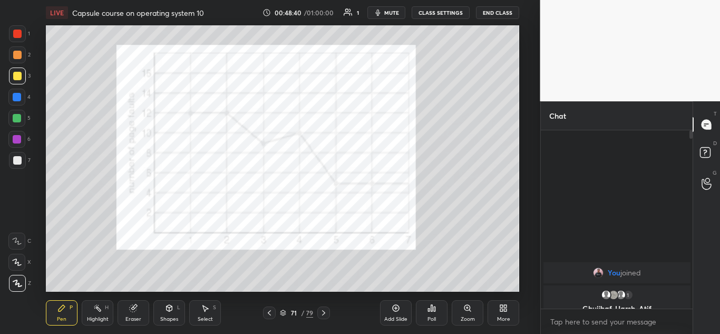
click at [268, 314] on icon at bounding box center [269, 312] width 8 height 8
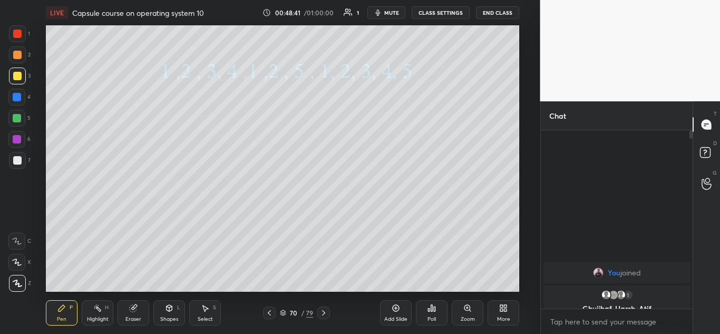
click at [266, 316] on icon at bounding box center [269, 312] width 8 height 8
click at [324, 314] on icon at bounding box center [323, 312] width 3 height 5
click at [327, 313] on icon at bounding box center [323, 312] width 8 height 8
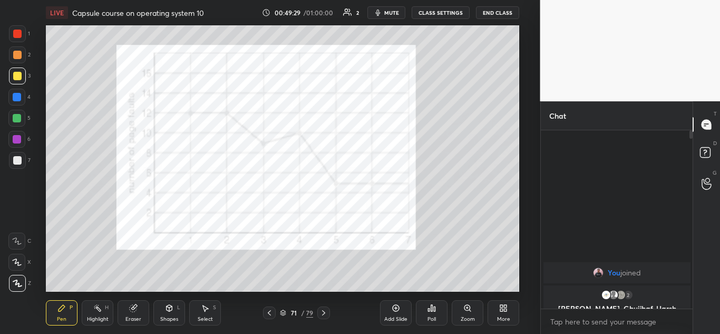
click at [325, 313] on icon at bounding box center [323, 312] width 3 height 5
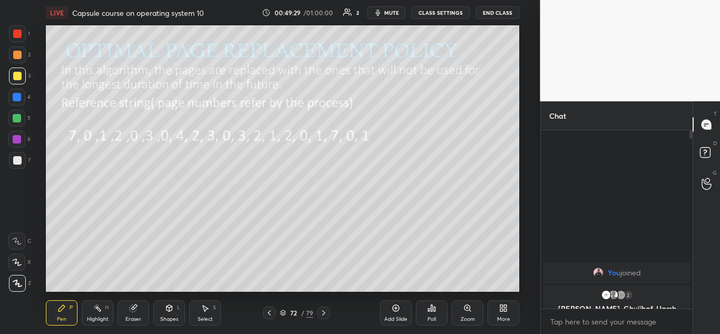
click at [323, 314] on icon at bounding box center [323, 312] width 8 height 8
click at [324, 313] on icon at bounding box center [323, 312] width 8 height 8
click at [323, 312] on icon at bounding box center [323, 312] width 8 height 8
click at [130, 308] on icon at bounding box center [133, 308] width 8 height 8
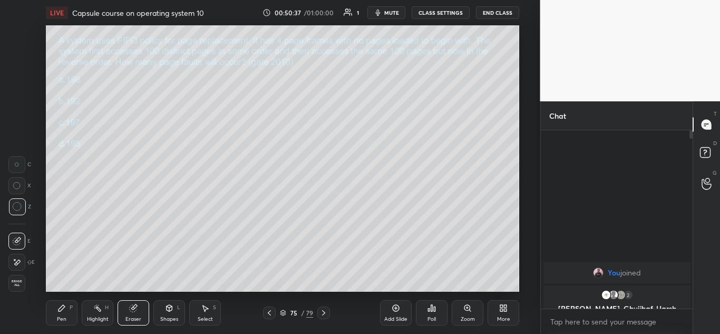
click at [17, 159] on div at bounding box center [16, 164] width 17 height 17
click at [67, 313] on div "Pen P" at bounding box center [62, 312] width 32 height 25
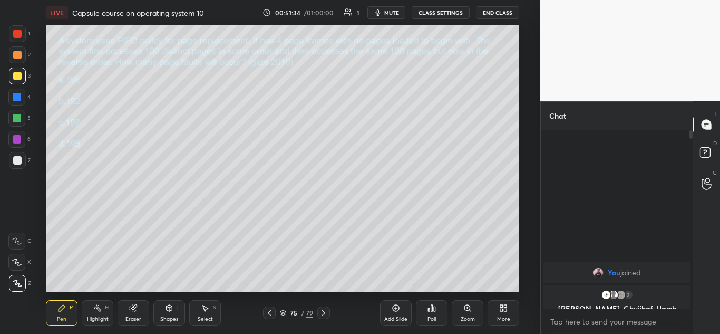
click at [322, 314] on icon at bounding box center [323, 312] width 8 height 8
click at [323, 309] on icon at bounding box center [323, 312] width 8 height 8
click at [323, 310] on icon at bounding box center [323, 312] width 3 height 5
click at [325, 308] on div at bounding box center [323, 312] width 13 height 13
click at [284, 310] on icon at bounding box center [282, 311] width 5 height 3
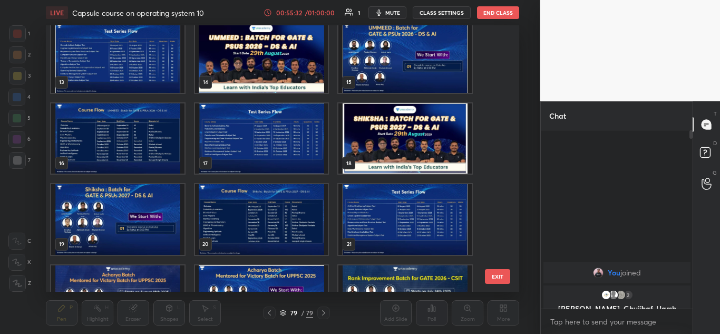
scroll to position [0, 0]
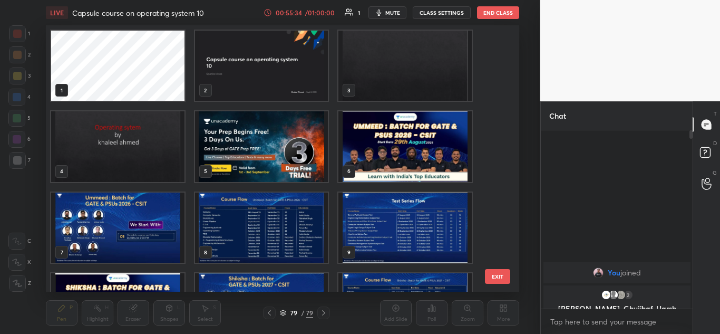
click at [271, 142] on img "grid" at bounding box center [261, 146] width 133 height 70
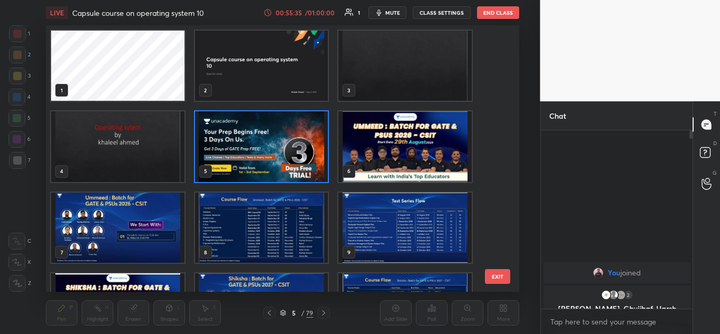
click at [268, 137] on img "grid" at bounding box center [261, 146] width 133 height 70
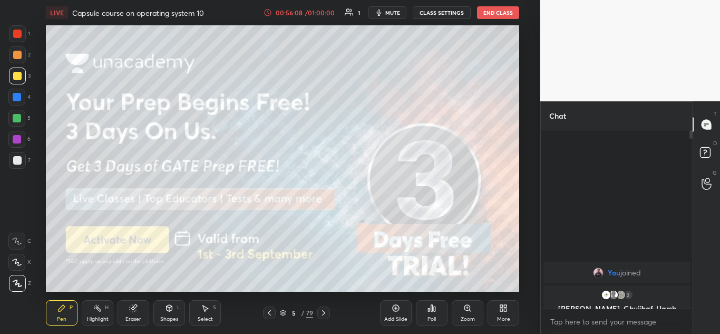
click at [325, 312] on icon at bounding box center [323, 312] width 3 height 5
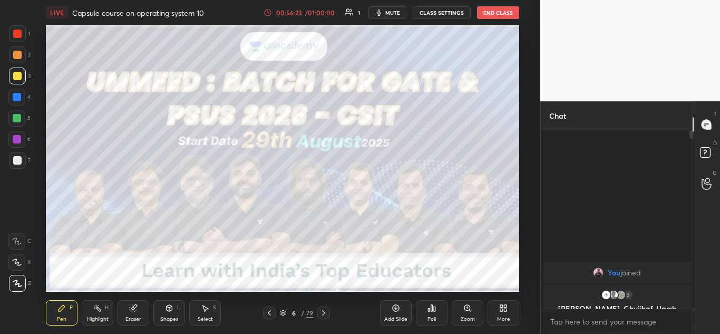
click at [323, 312] on icon at bounding box center [323, 312] width 8 height 8
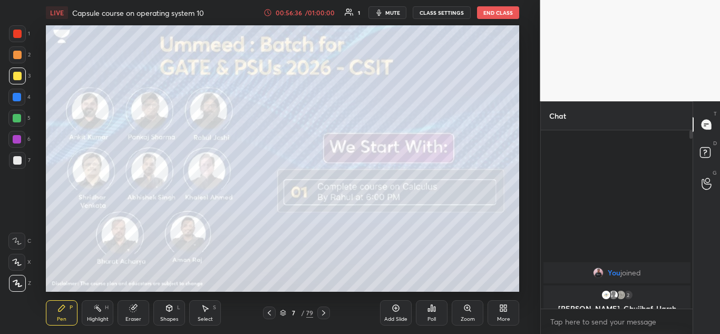
click at [323, 312] on icon at bounding box center [323, 312] width 8 height 8
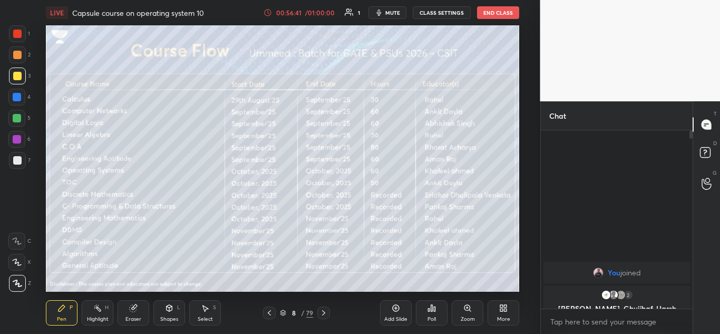
click at [324, 315] on icon at bounding box center [323, 312] width 8 height 8
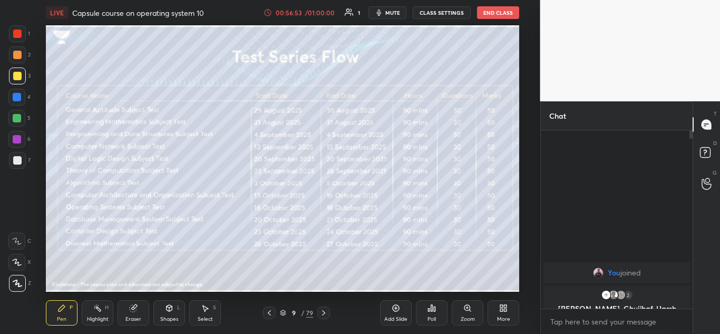
click at [324, 316] on icon at bounding box center [323, 312] width 8 height 8
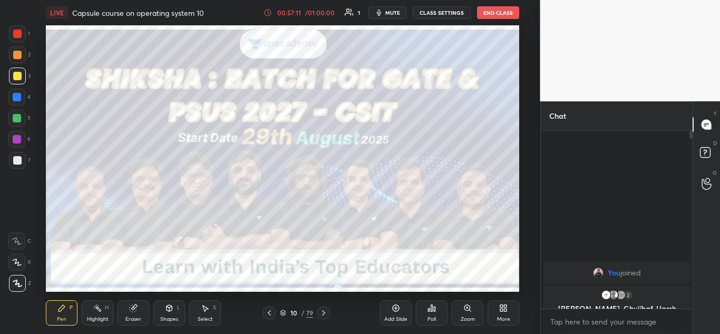
click at [324, 310] on icon at bounding box center [323, 312] width 8 height 8
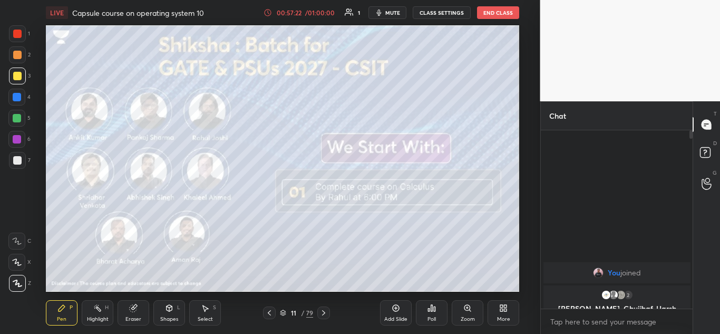
click at [327, 309] on icon at bounding box center [323, 312] width 8 height 8
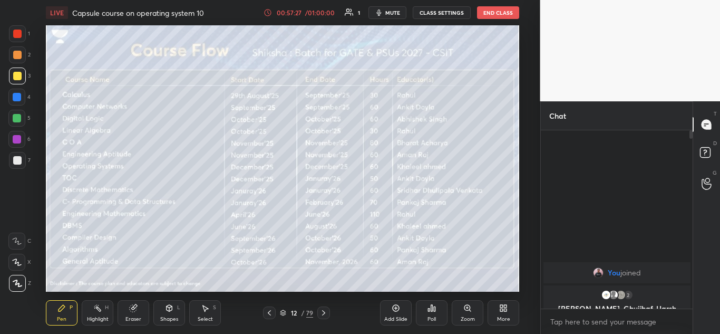
click at [324, 316] on icon at bounding box center [323, 312] width 8 height 8
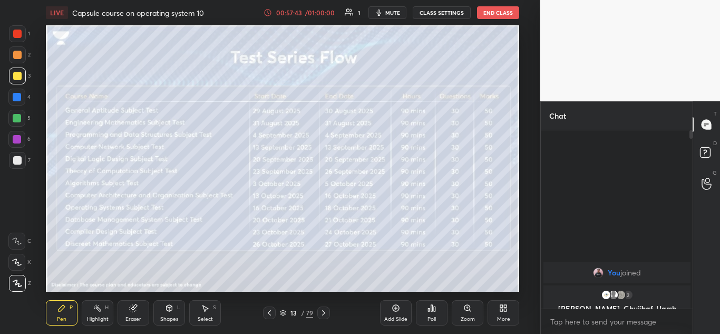
click at [327, 311] on icon at bounding box center [323, 312] width 8 height 8
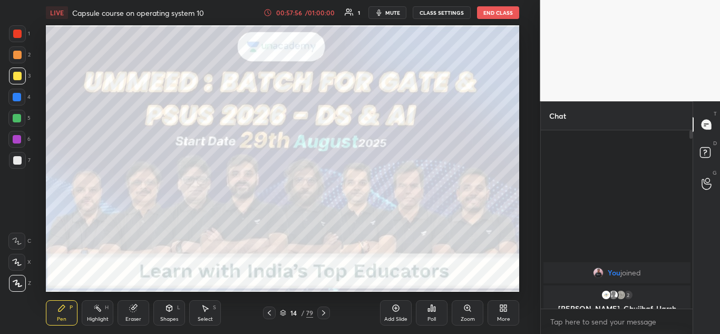
click at [326, 310] on icon at bounding box center [323, 312] width 8 height 8
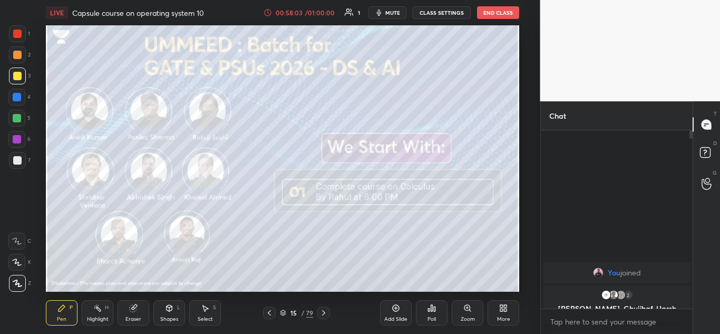
click at [320, 314] on icon at bounding box center [323, 312] width 8 height 8
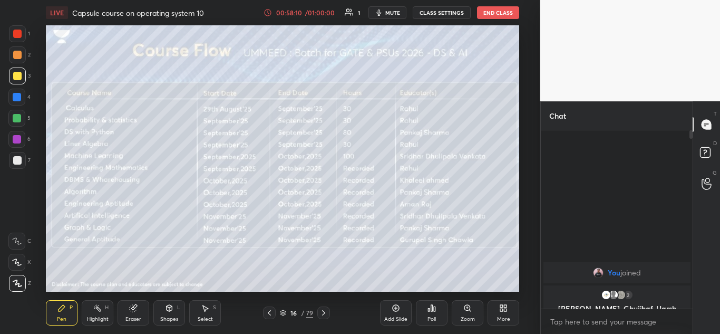
click at [321, 316] on icon at bounding box center [323, 312] width 8 height 8
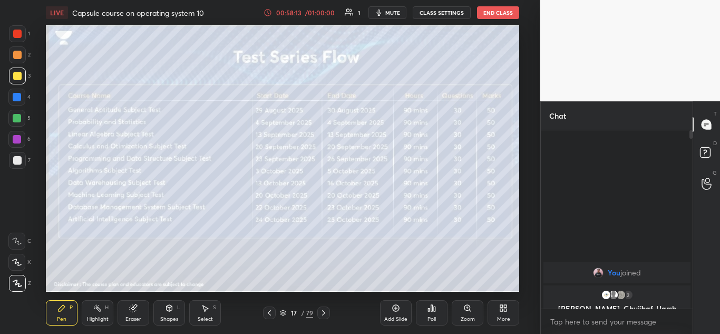
click at [327, 315] on icon at bounding box center [323, 312] width 8 height 8
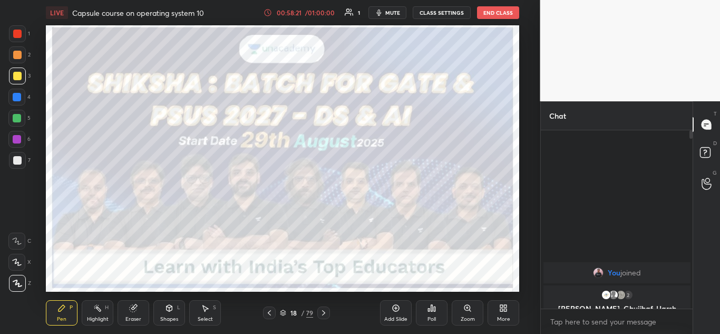
click at [325, 311] on icon at bounding box center [323, 312] width 8 height 8
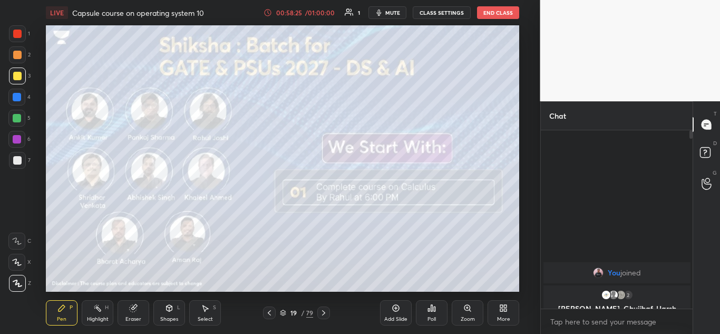
click at [322, 313] on icon at bounding box center [323, 312] width 8 height 8
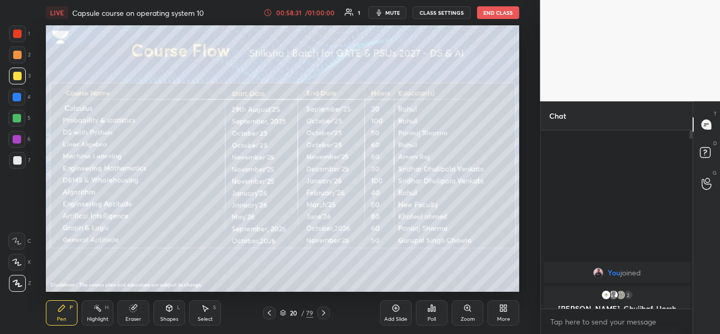
click at [324, 314] on icon at bounding box center [323, 312] width 3 height 5
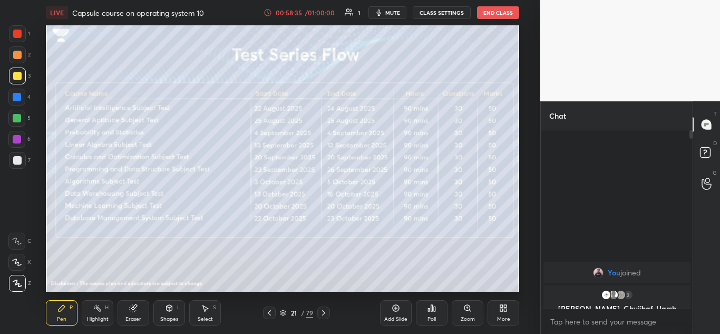
click at [323, 312] on icon at bounding box center [323, 312] width 8 height 8
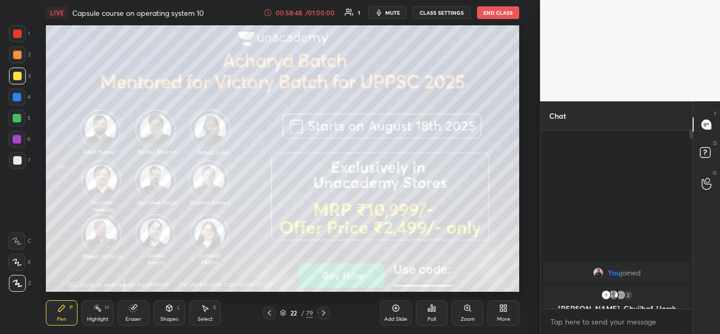
click at [324, 313] on icon at bounding box center [323, 312] width 8 height 8
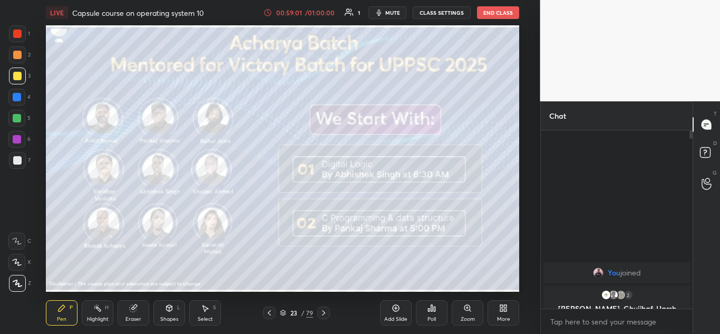
click at [322, 316] on icon at bounding box center [323, 312] width 8 height 8
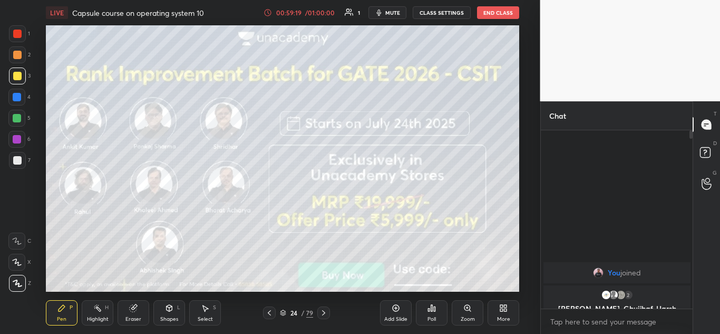
click at [321, 315] on icon at bounding box center [323, 312] width 8 height 8
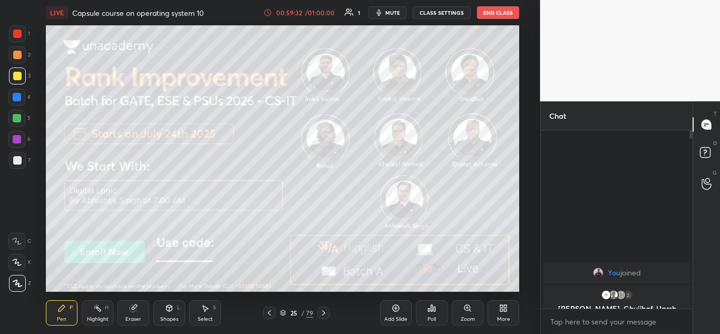
click at [325, 312] on icon at bounding box center [323, 312] width 8 height 8
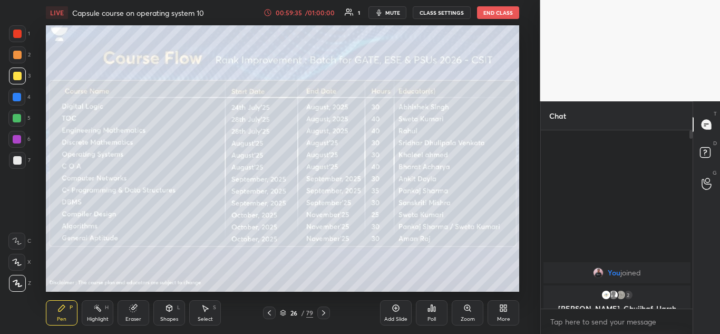
click at [324, 314] on icon at bounding box center [323, 312] width 3 height 5
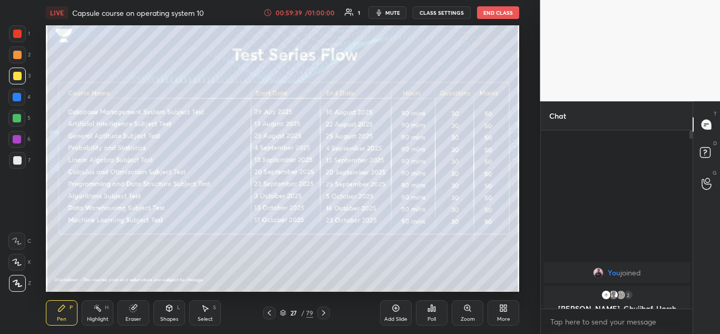
click at [324, 309] on icon at bounding box center [323, 312] width 8 height 8
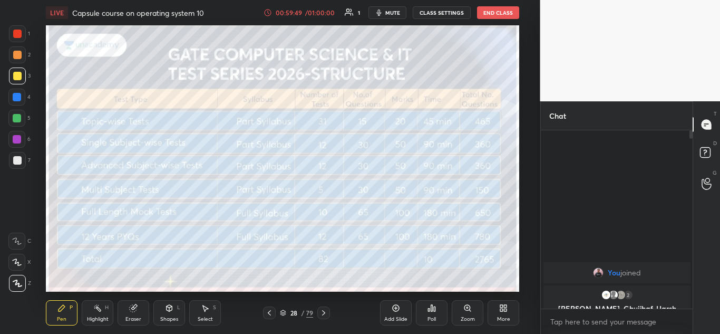
click at [324, 310] on icon at bounding box center [323, 312] width 8 height 8
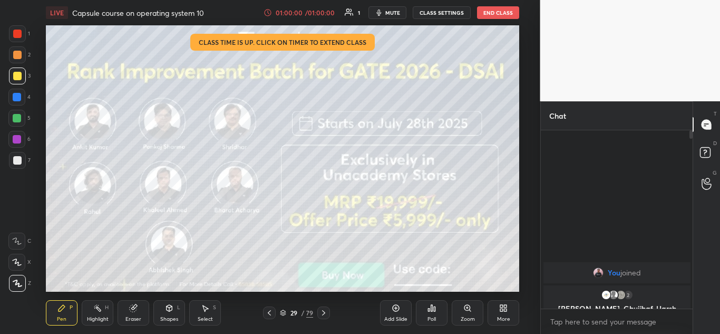
click at [283, 312] on icon at bounding box center [283, 312] width 6 height 6
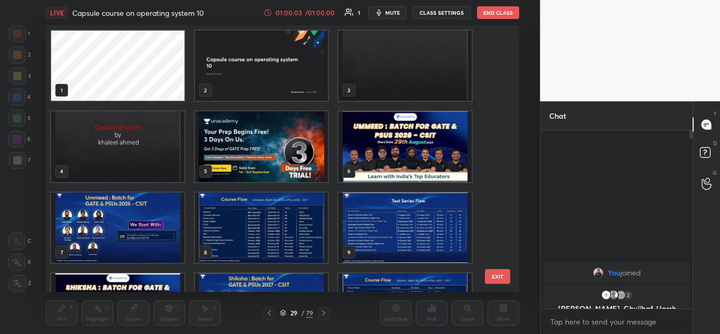
click at [283, 130] on img "grid" at bounding box center [261, 146] width 133 height 70
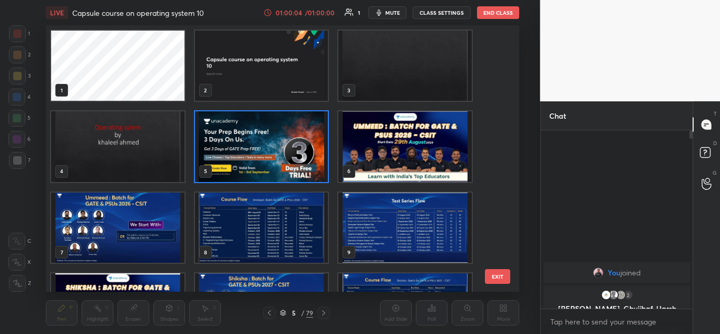
click at [291, 127] on img "grid" at bounding box center [261, 146] width 133 height 70
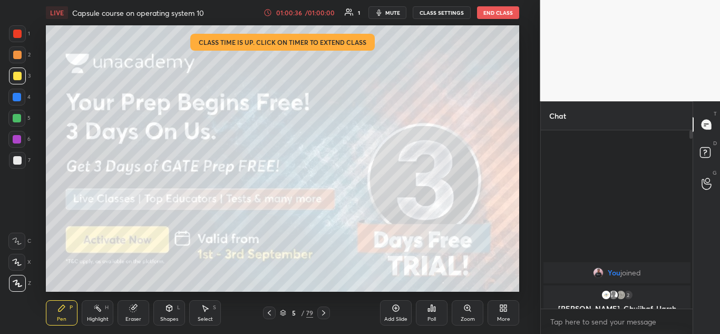
click at [497, 12] on button "End Class" at bounding box center [498, 12] width 42 height 13
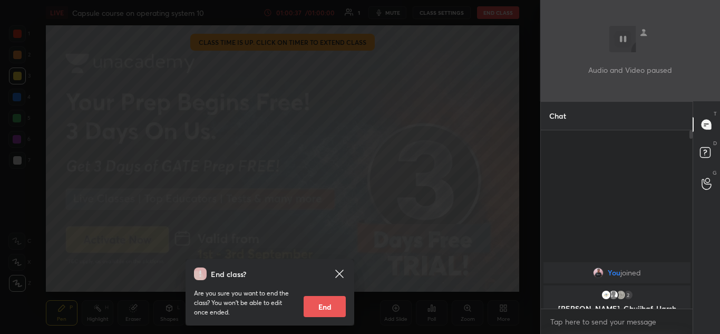
click at [318, 305] on button "End" at bounding box center [325, 306] width 42 height 21
type textarea "x"
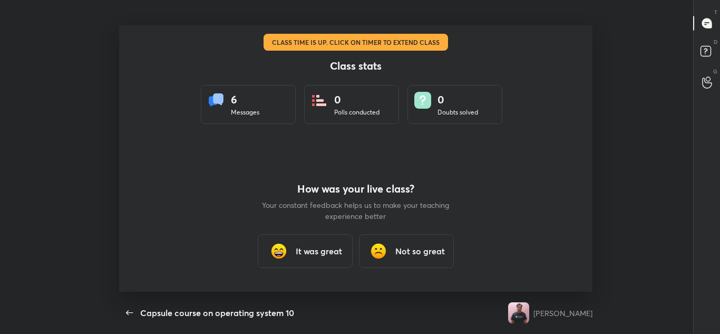
click at [316, 252] on h3 "It was great" at bounding box center [319, 251] width 46 height 13
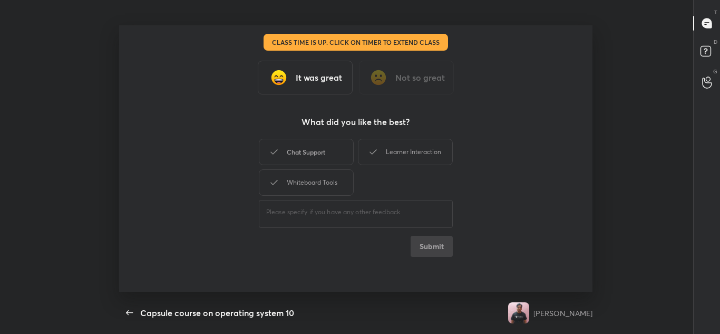
click at [323, 153] on div "Chat Support" at bounding box center [306, 152] width 95 height 26
click at [391, 150] on div "Learner Interaction" at bounding box center [405, 152] width 95 height 26
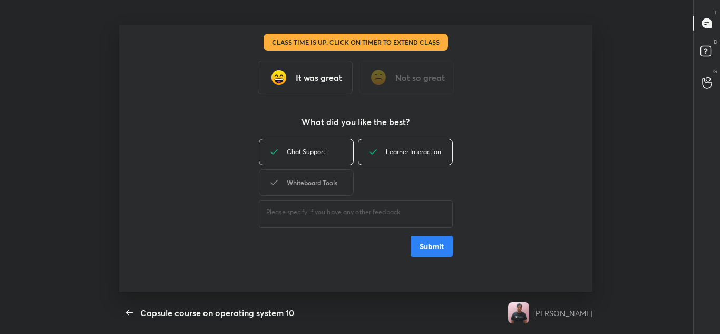
click at [320, 185] on div "Whiteboard Tools" at bounding box center [306, 182] width 95 height 26
click at [432, 246] on button "Submit" at bounding box center [432, 246] width 42 height 21
